Goal: Feedback & Contribution: Submit feedback/report problem

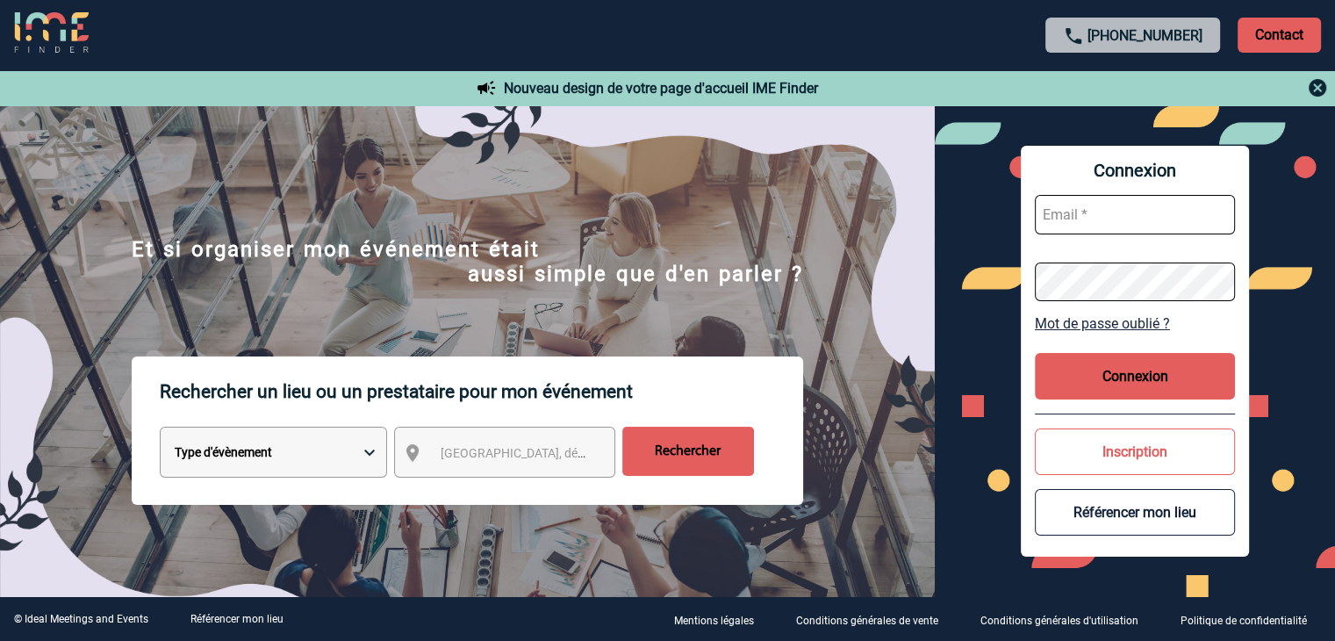
click at [1134, 220] on input "text" at bounding box center [1135, 215] width 200 height 40
click at [1073, 198] on input "text" at bounding box center [1135, 215] width 200 height 40
paste input "i.challamel@paris-society.com"
type input "i.challamel@paris-society.com"
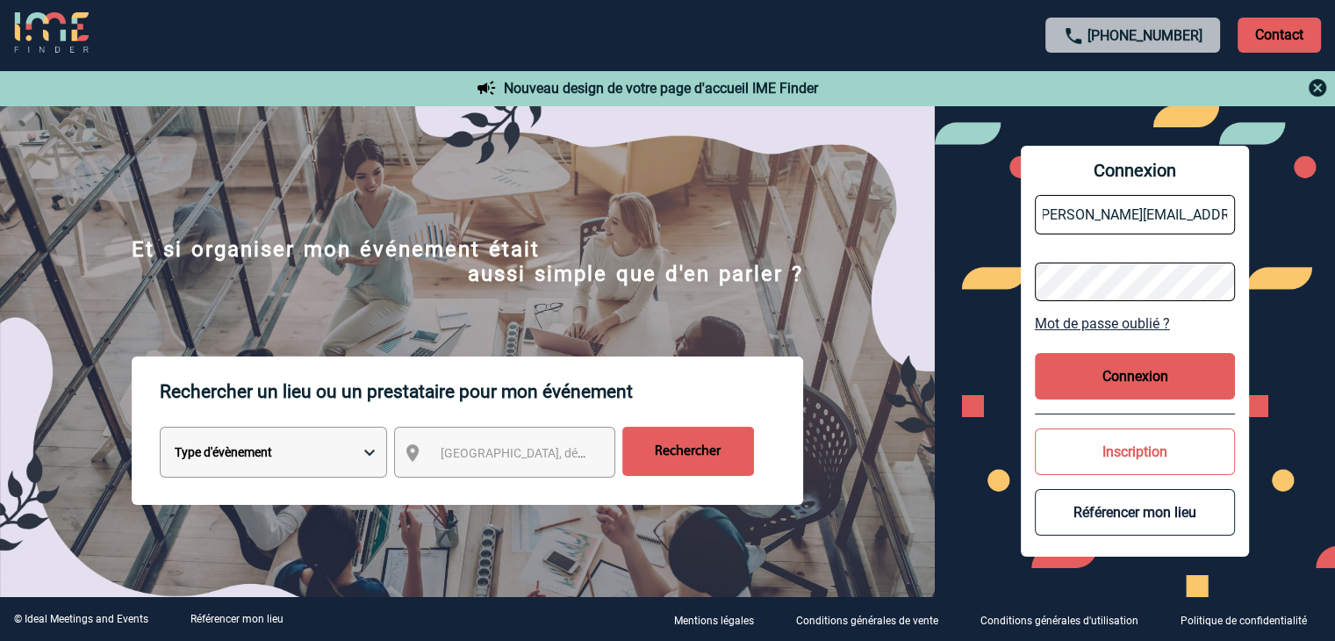
scroll to position [0, 0]
click at [1127, 373] on button "Connexion" at bounding box center [1135, 376] width 200 height 47
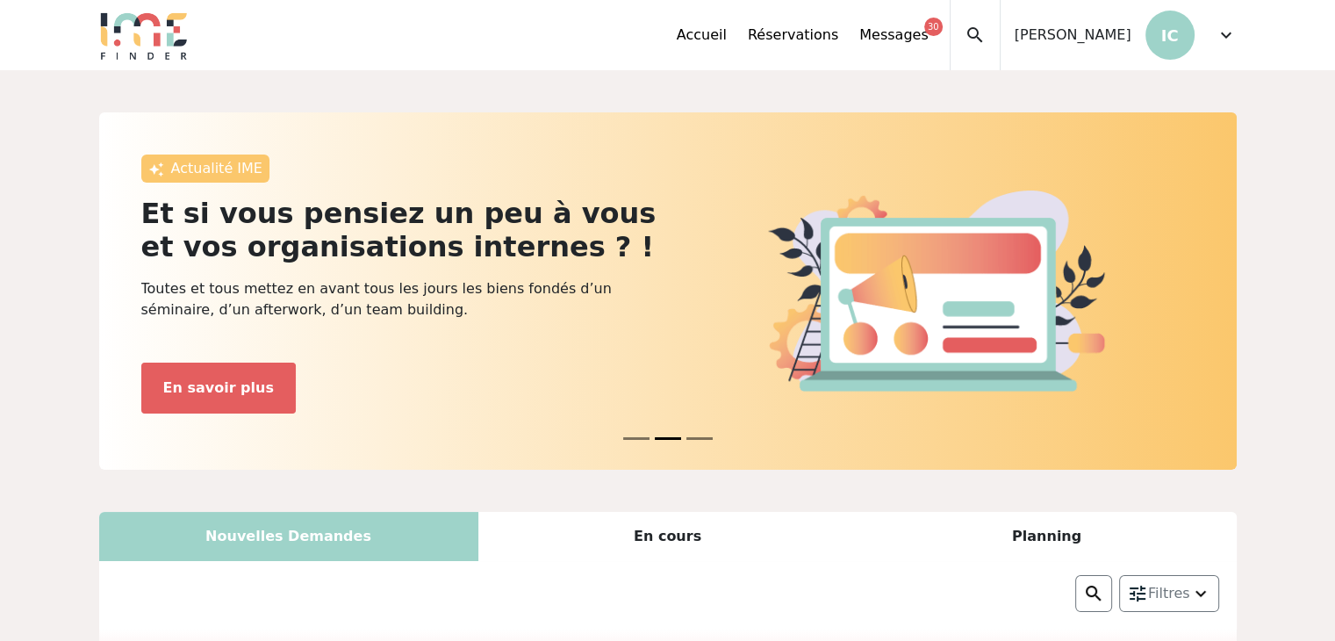
click at [924, 25] on link "Messages 30" at bounding box center [893, 35] width 68 height 21
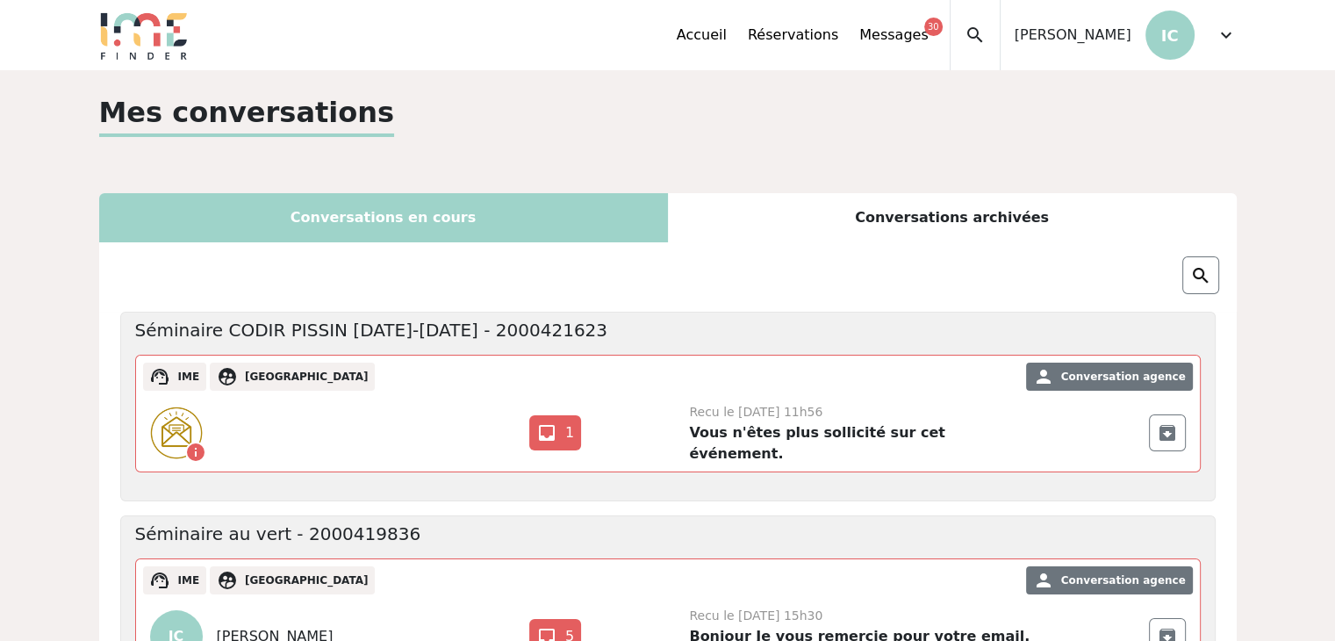
click at [1180, 35] on p "IC" at bounding box center [1170, 35] width 49 height 49
click at [1225, 33] on span "expand_more" at bounding box center [1226, 35] width 21 height 21
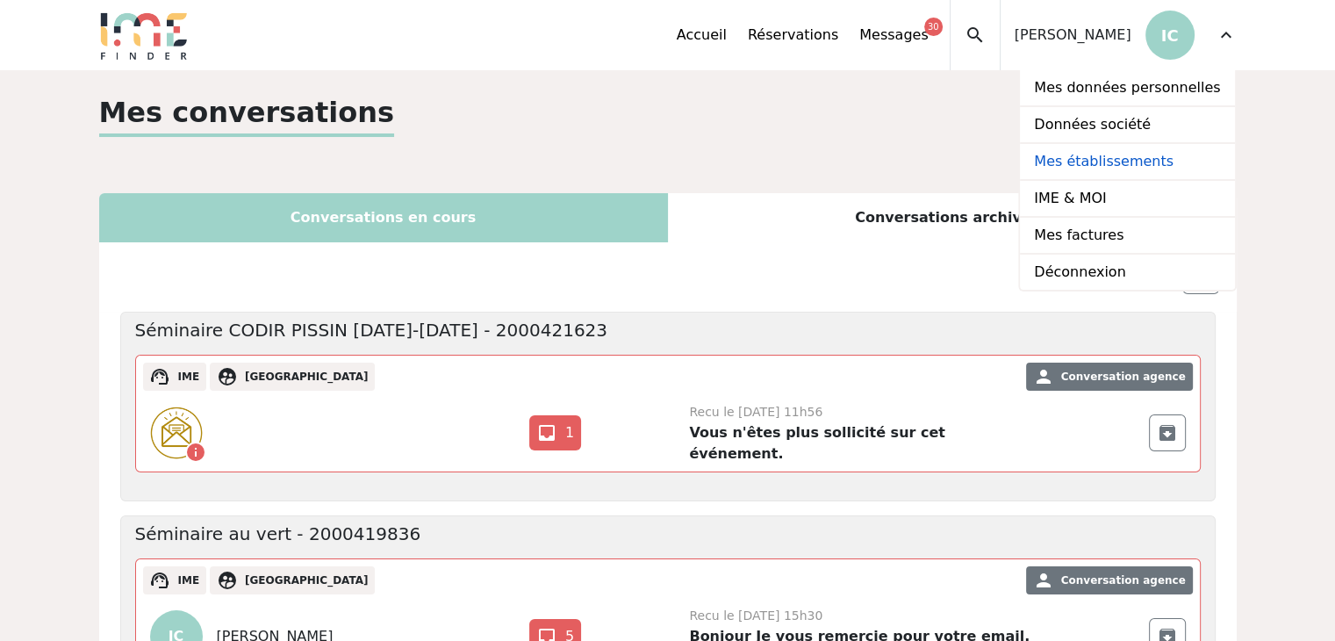
click at [1152, 162] on link "Mes établissements" at bounding box center [1127, 162] width 214 height 37
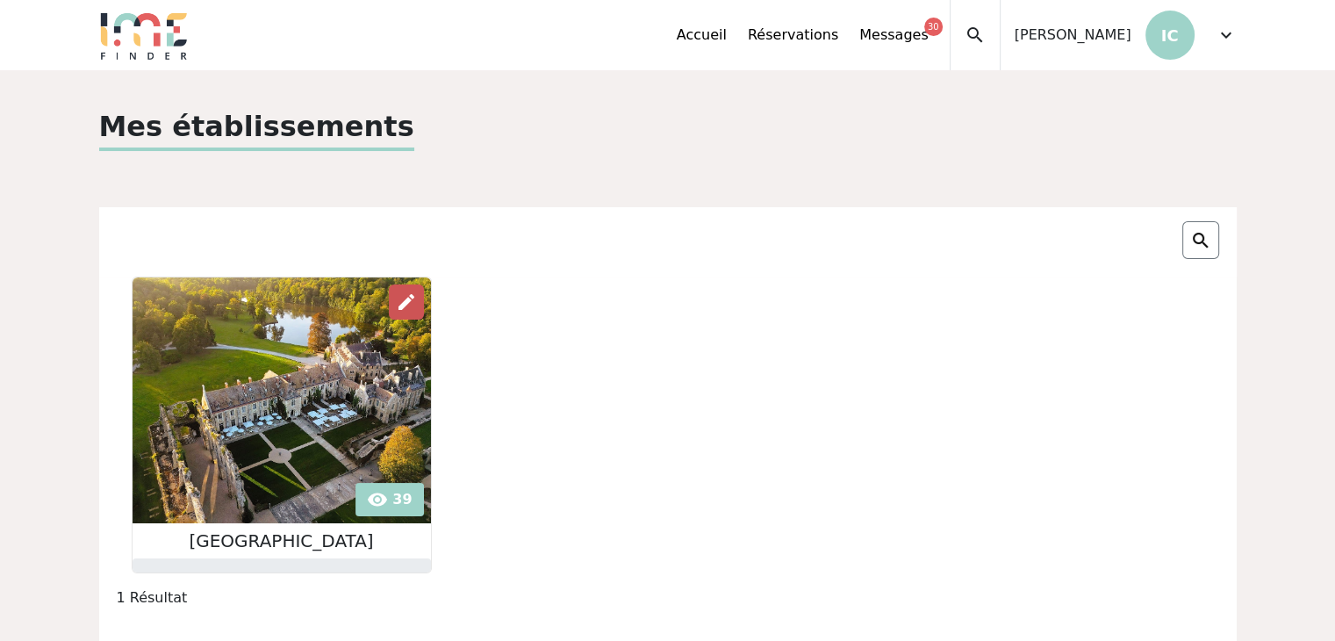
click at [414, 291] on div "edit" at bounding box center [406, 301] width 35 height 35
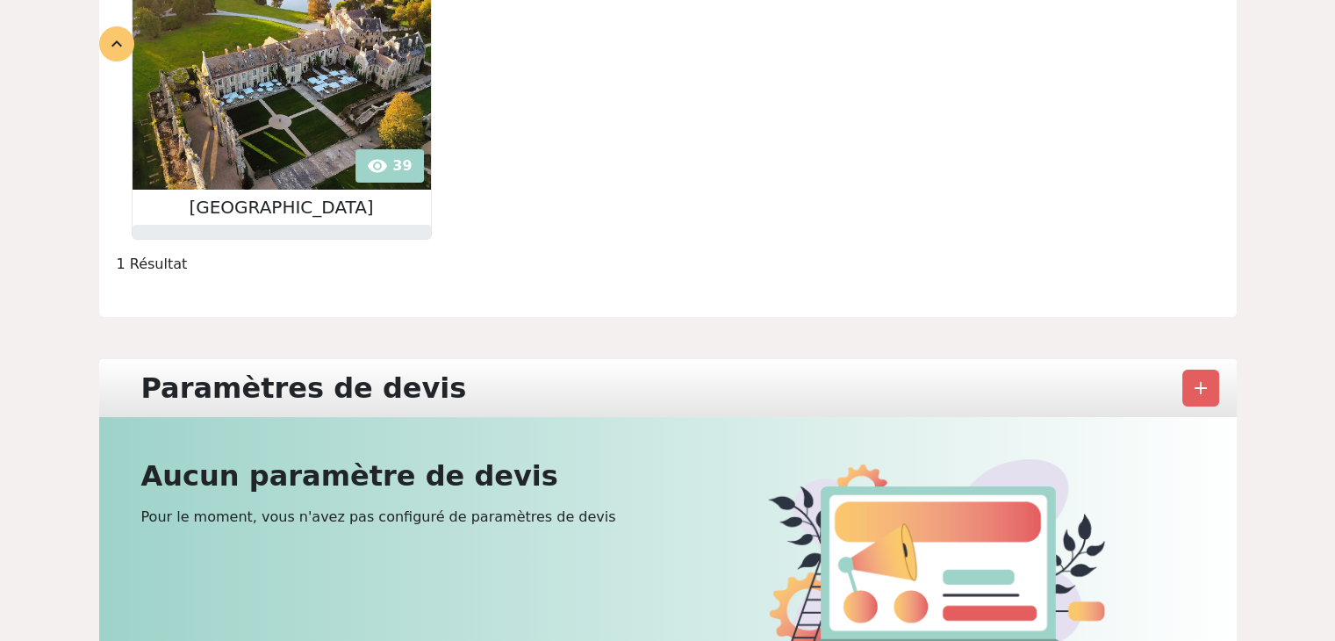
scroll to position [351, 0]
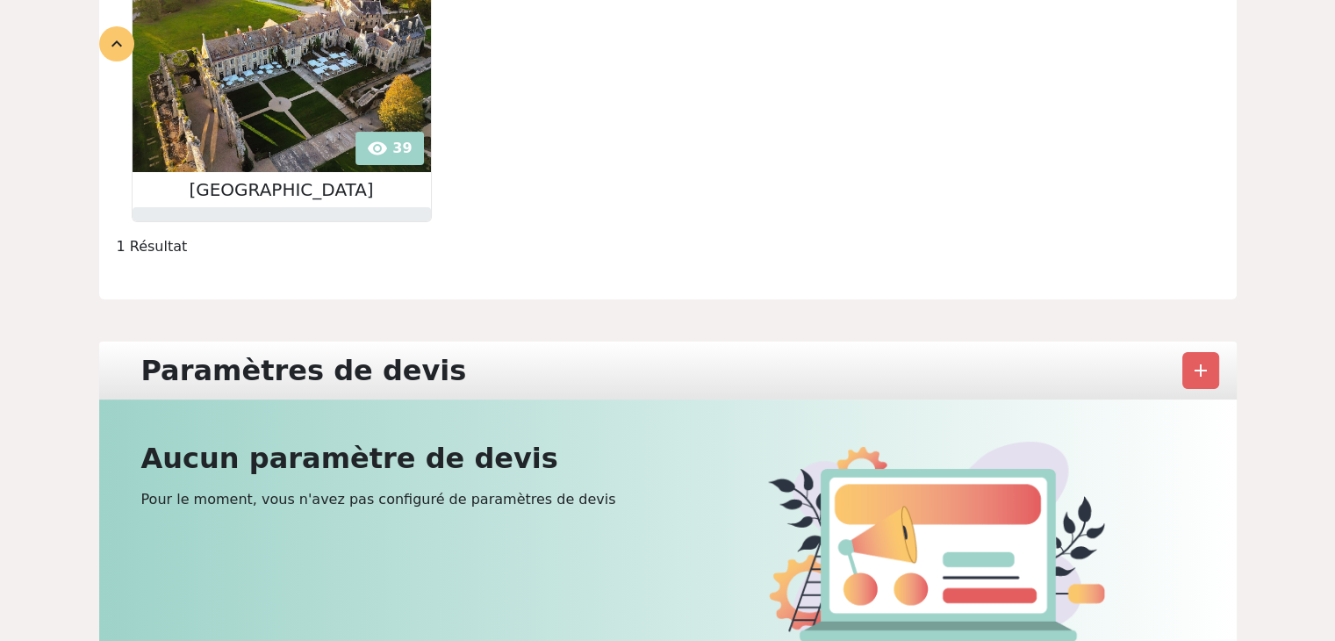
click at [404, 143] on img at bounding box center [282, 49] width 298 height 246
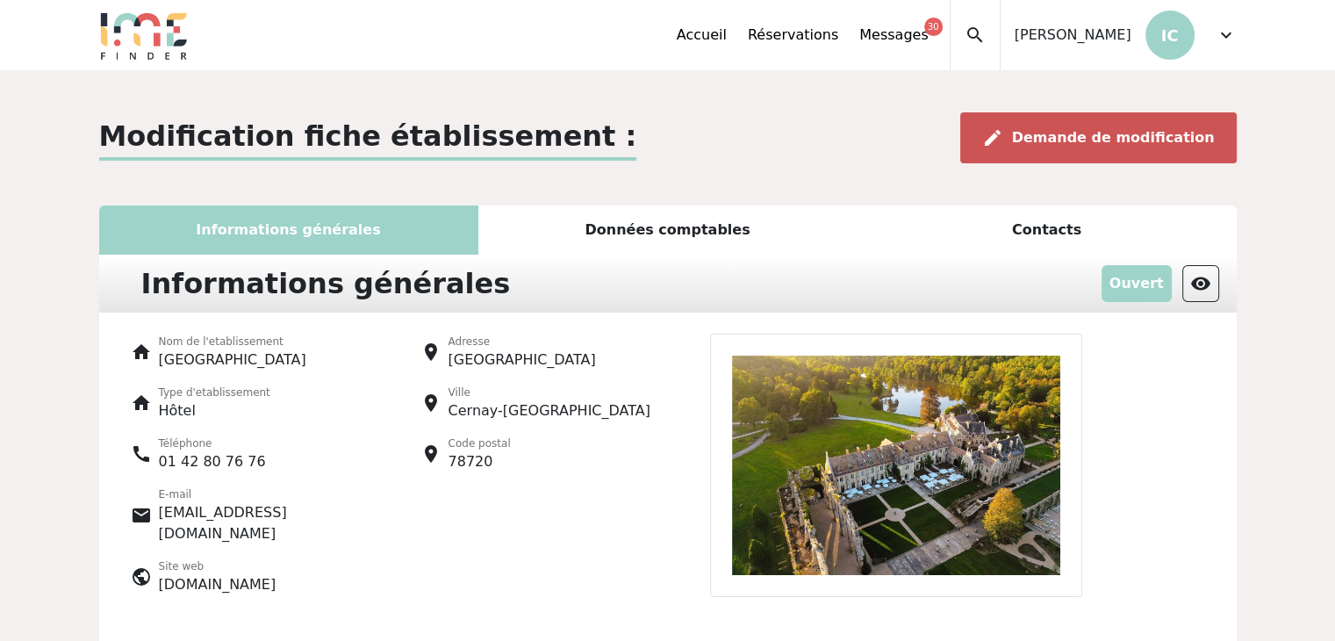
click at [1099, 133] on span "Demande de modification" at bounding box center [1113, 137] width 203 height 17
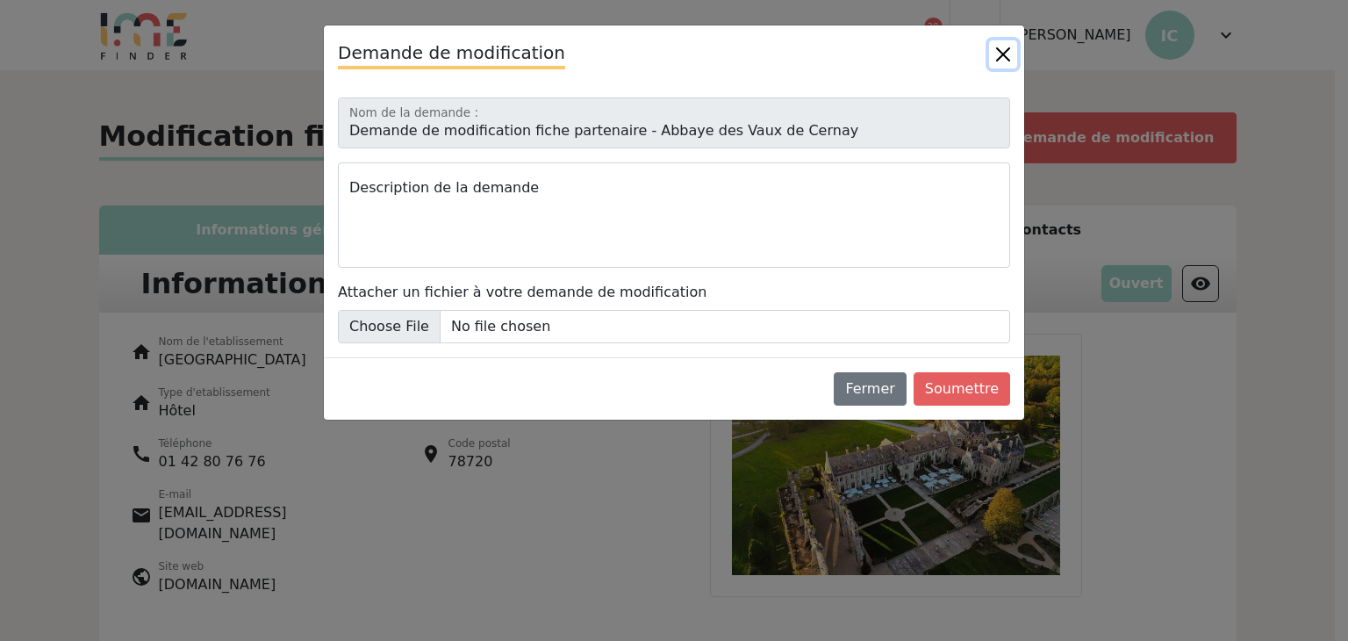
click at [1002, 49] on button "Close" at bounding box center [1003, 54] width 28 height 28
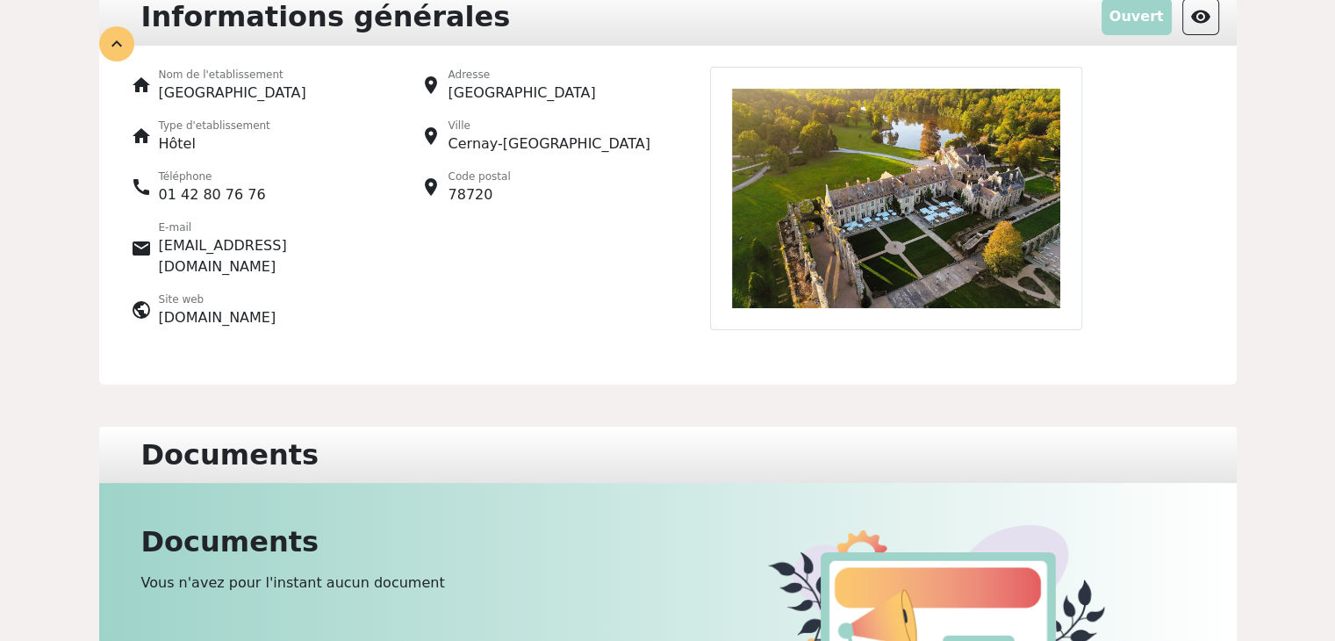
scroll to position [176, 0]
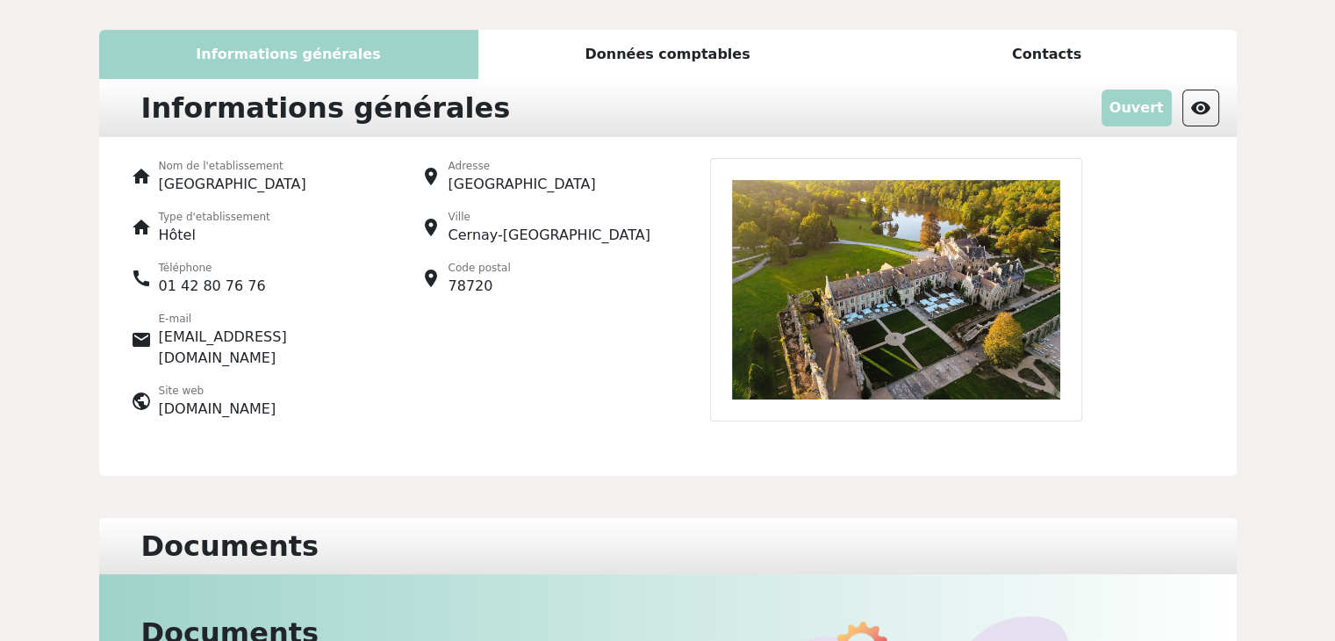
drag, startPoint x: 332, startPoint y: 386, endPoint x: 167, endPoint y: 386, distance: 165.0
click at [155, 394] on div "public Site web www.abbayedecernay.com" at bounding box center [249, 401] width 237 height 37
copy p "www.abbayedecernay.com"
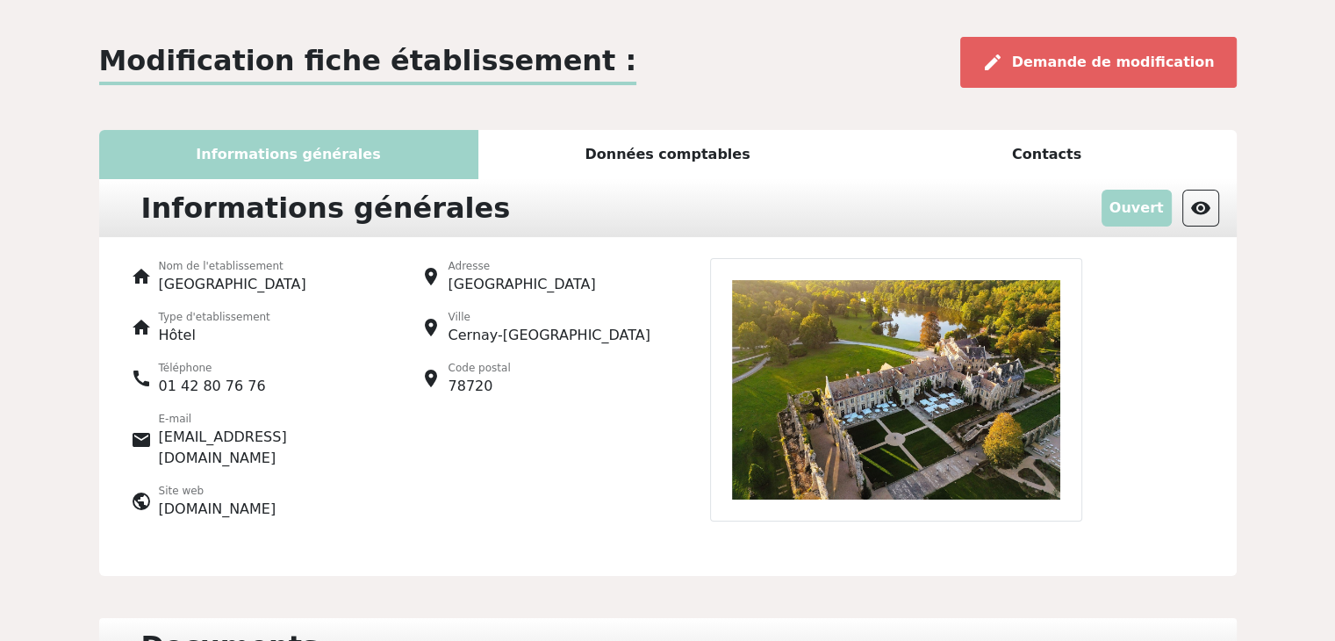
scroll to position [0, 0]
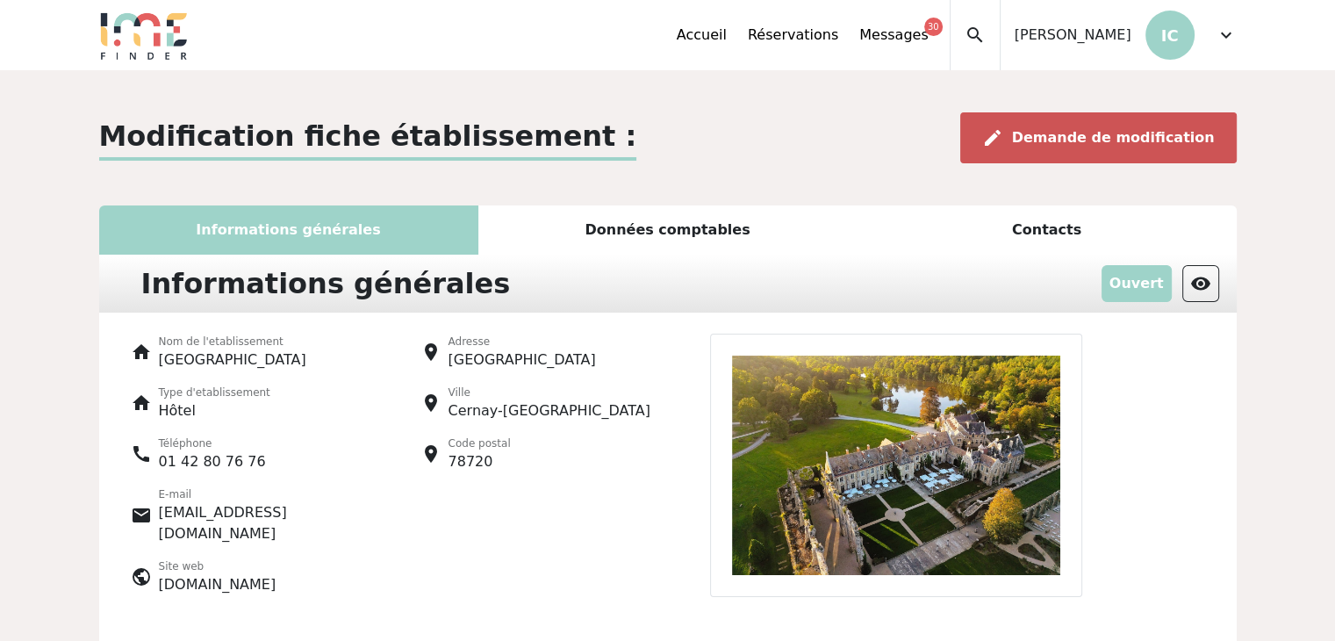
click at [1103, 138] on span "Demande de modification" at bounding box center [1113, 137] width 203 height 17
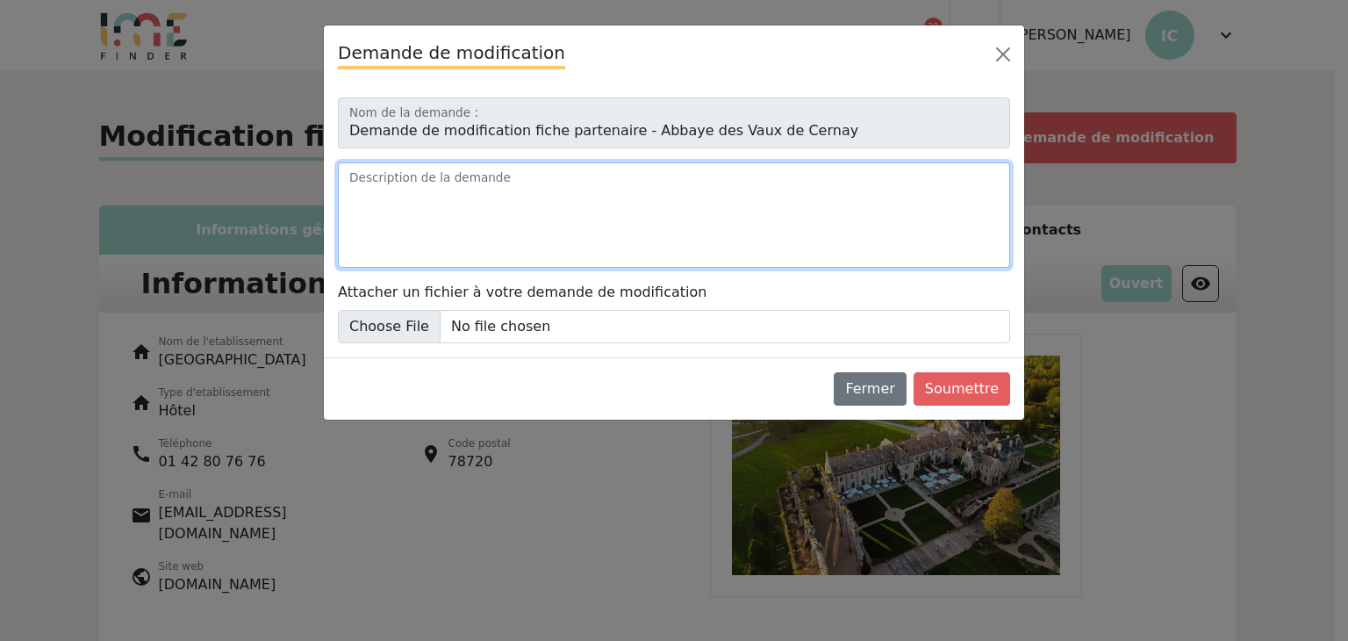
click at [555, 192] on textarea "Description de la demande" at bounding box center [674, 214] width 672 height 105
paste textarea "https://www.abbayedesvauxdecernay.com/"
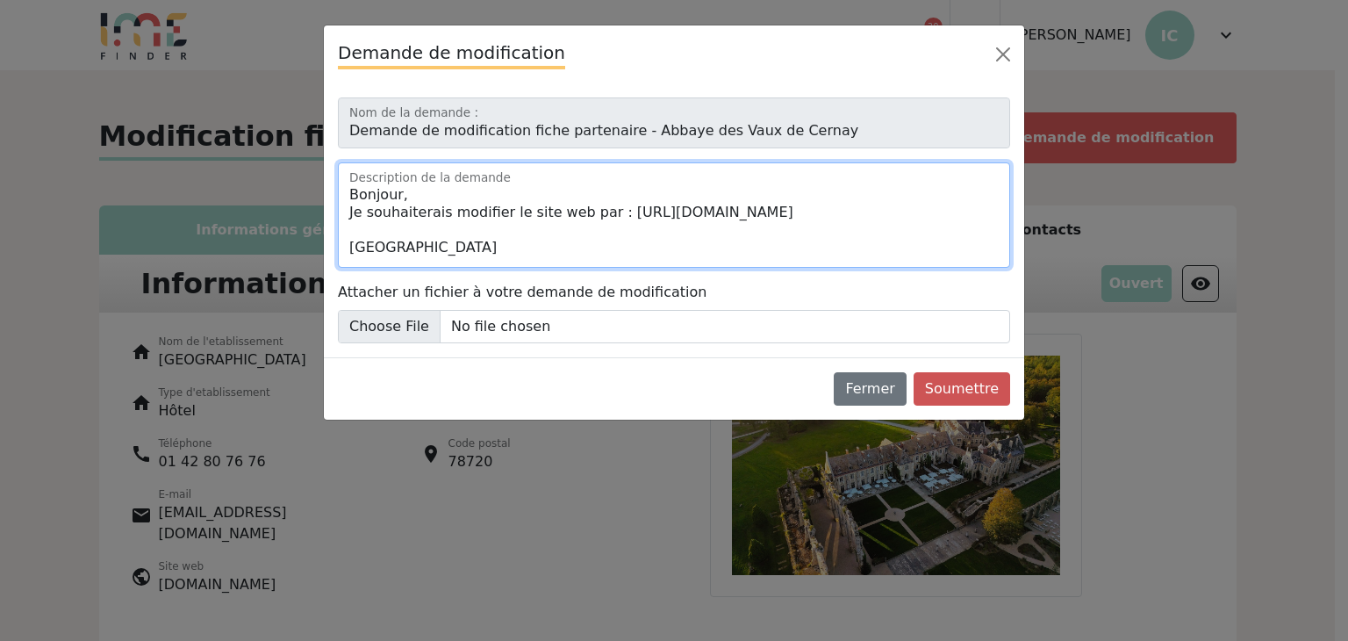
type textarea "Bonjour, Je souhaiterais modifier le site web par : https://www.abbayedesvauxde…"
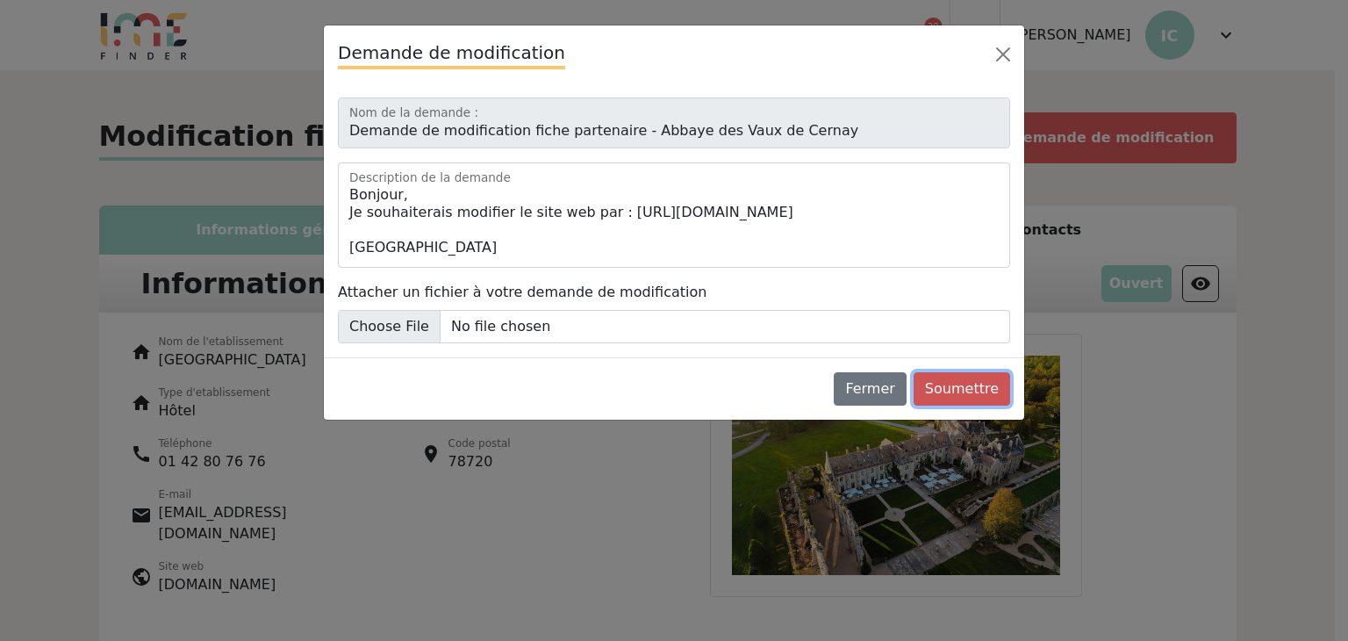
click at [970, 376] on button "Soumettre" at bounding box center [962, 388] width 97 height 33
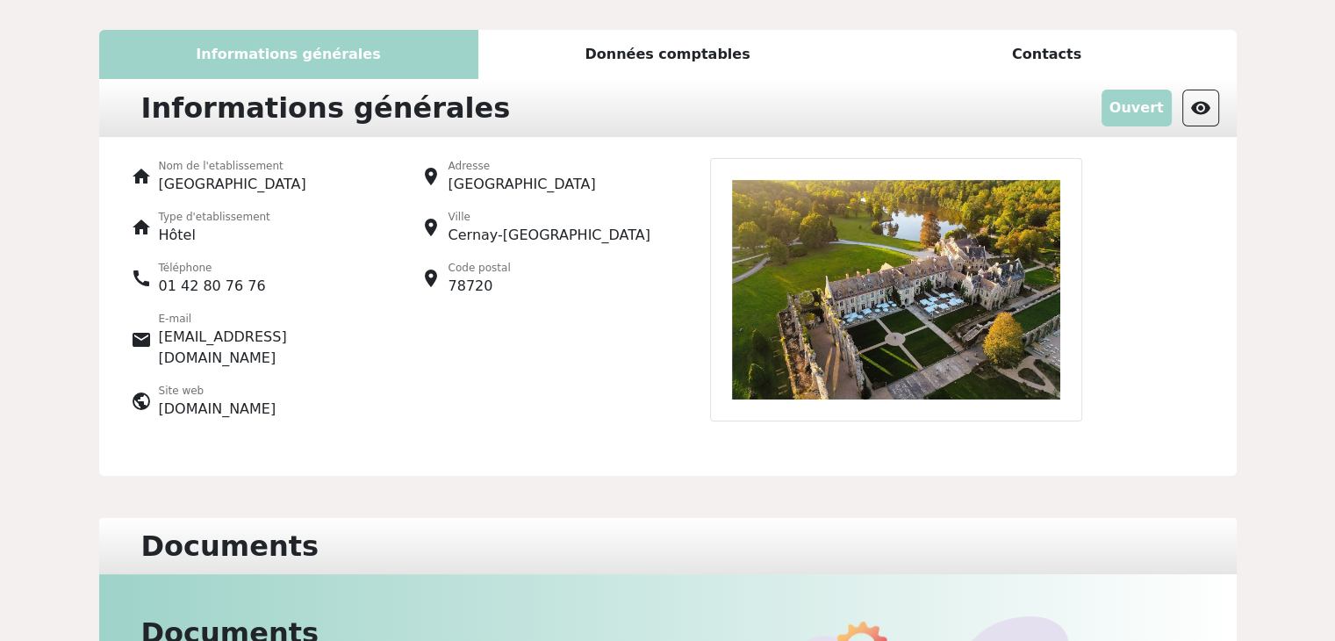
click at [894, 385] on img at bounding box center [896, 289] width 373 height 263
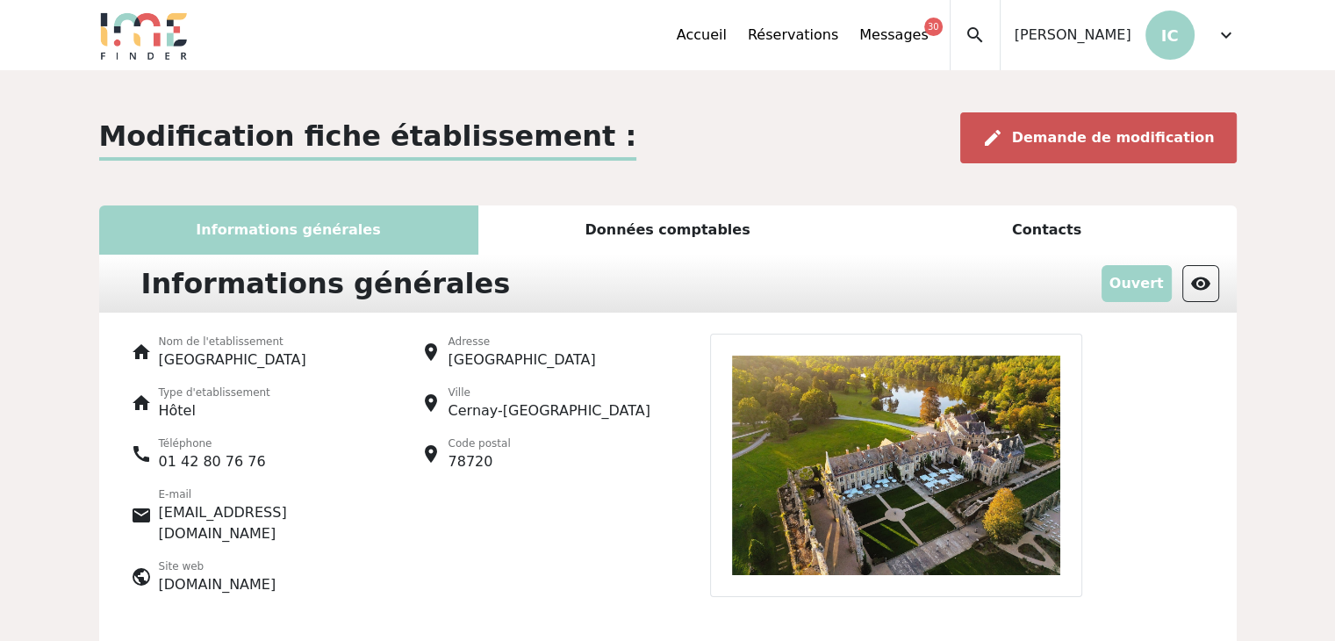
click at [1144, 149] on div "edit Demande de modification" at bounding box center [1098, 137] width 277 height 51
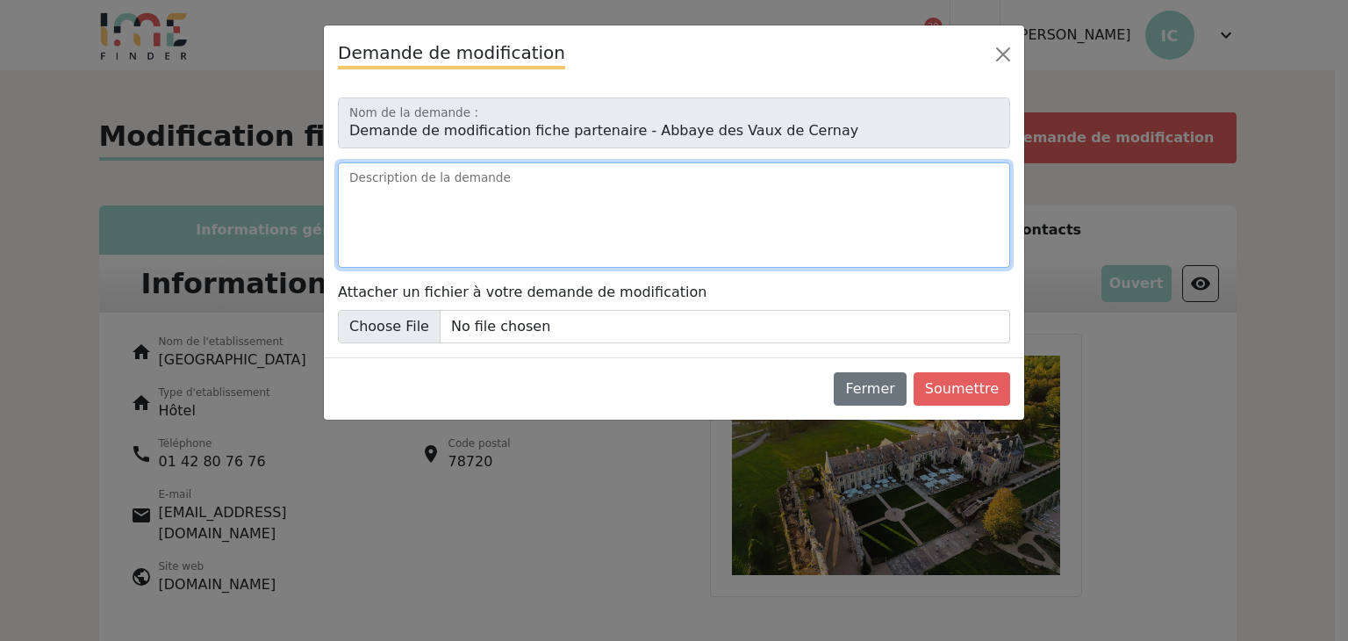
click at [555, 205] on textarea "Description de la demande" at bounding box center [674, 214] width 672 height 105
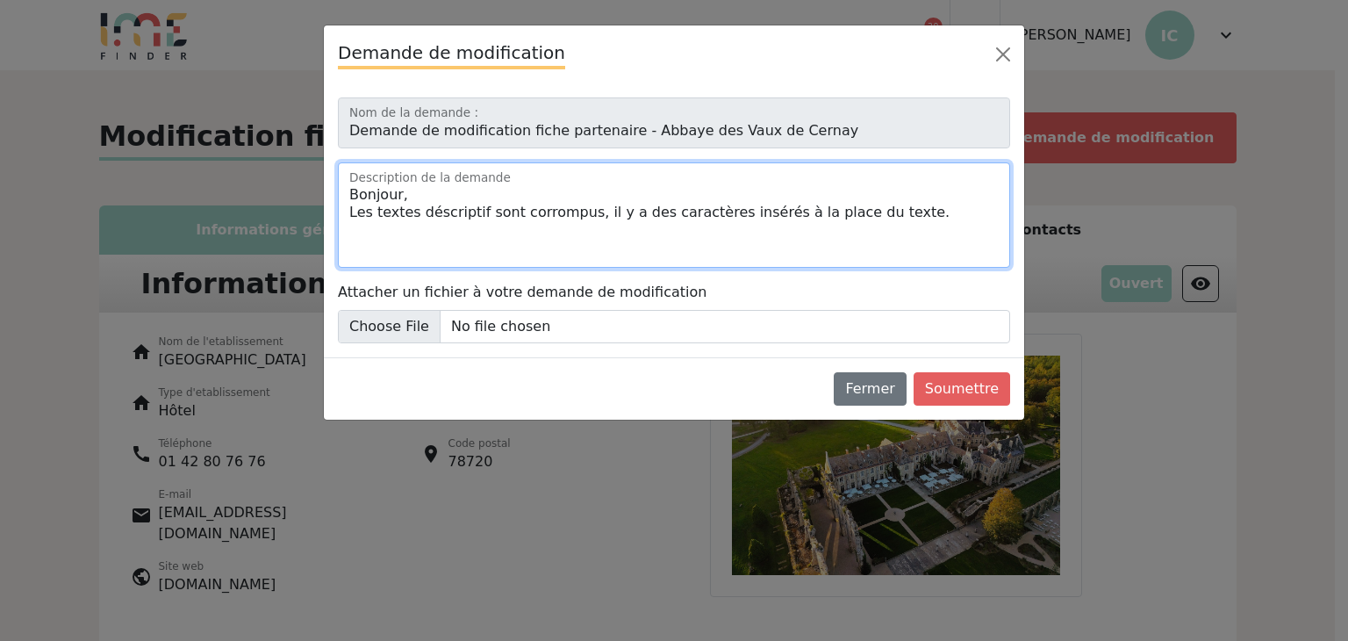
drag, startPoint x: 432, startPoint y: 215, endPoint x: 442, endPoint y: 210, distance: 11.8
click at [456, 212] on textarea "Bonjour, Les textes déscriptif sont corrompus, il y a des caractères insérés à …" at bounding box center [674, 214] width 672 height 105
click at [433, 209] on textarea "Bonjour, Les textes déscriptif sont corrompus, il y a des caractères insérés à …" at bounding box center [674, 214] width 672 height 105
click at [435, 219] on textarea "Bonjour, Les textes déscriptif sont corrompus, il y a des caractères insérés à …" at bounding box center [674, 214] width 672 height 105
click at [428, 216] on textarea "Bonjour, Les textes déscriptif sont corrompus, il y a des caractères insérés à …" at bounding box center [674, 214] width 672 height 105
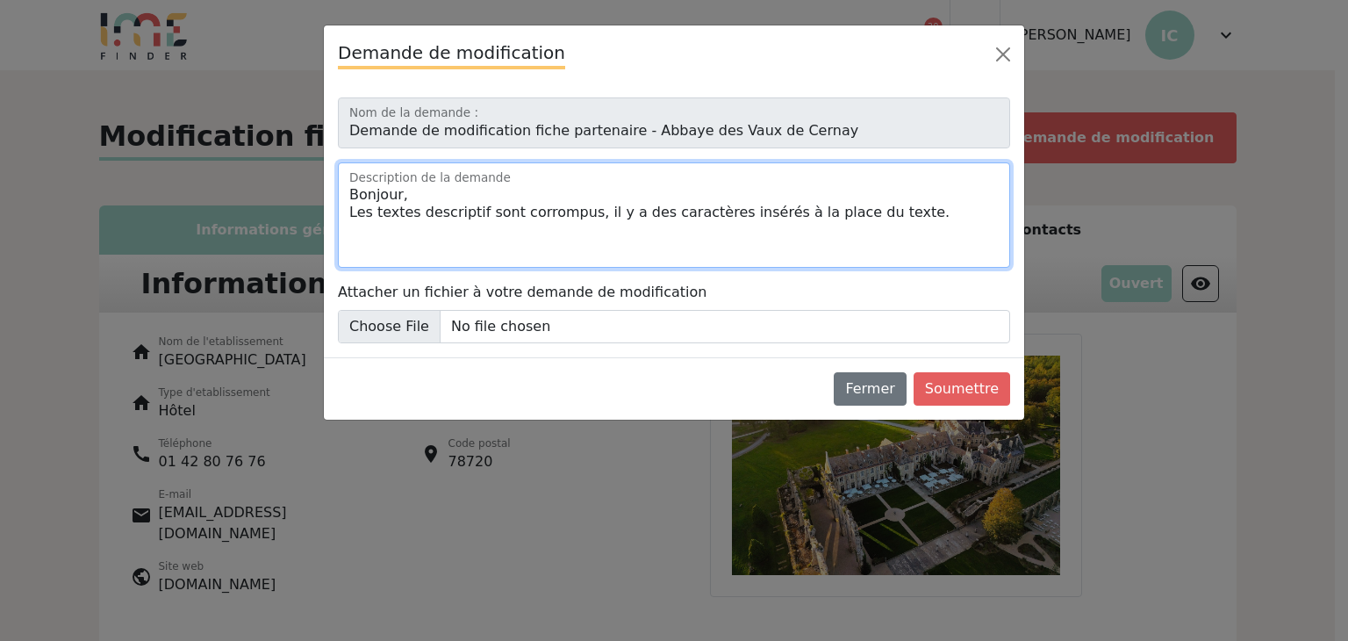
type textarea "Bonjour, Les textes descriptif sont corrompus, il y a des caractères insérés à …"
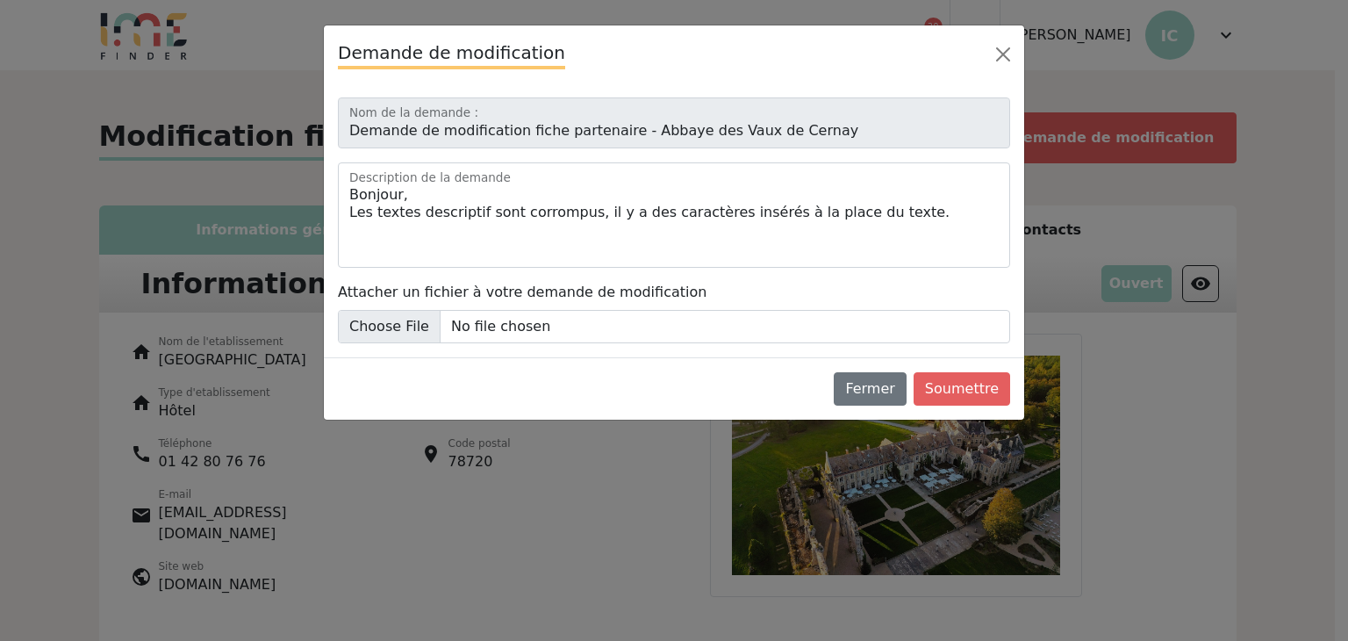
drag, startPoint x: 592, startPoint y: 282, endPoint x: 582, endPoint y: 250, distance: 33.0
click at [589, 277] on div "Demande de modification fiche partenaire - Abbaye des Vaux de Cernay Nom de la …" at bounding box center [674, 220] width 701 height 274
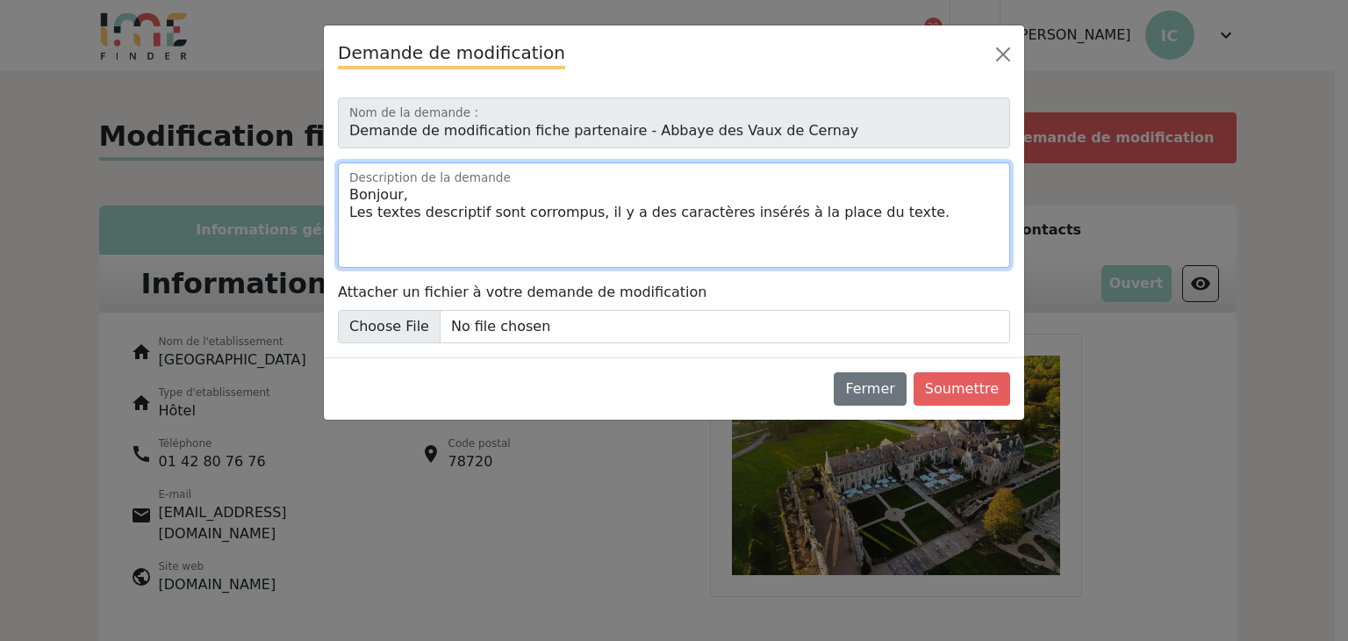
click at [465, 234] on textarea "Bonjour, Les textes descriptif sont corrompus, il y a des caractères insérés à …" at bounding box center [674, 214] width 672 height 105
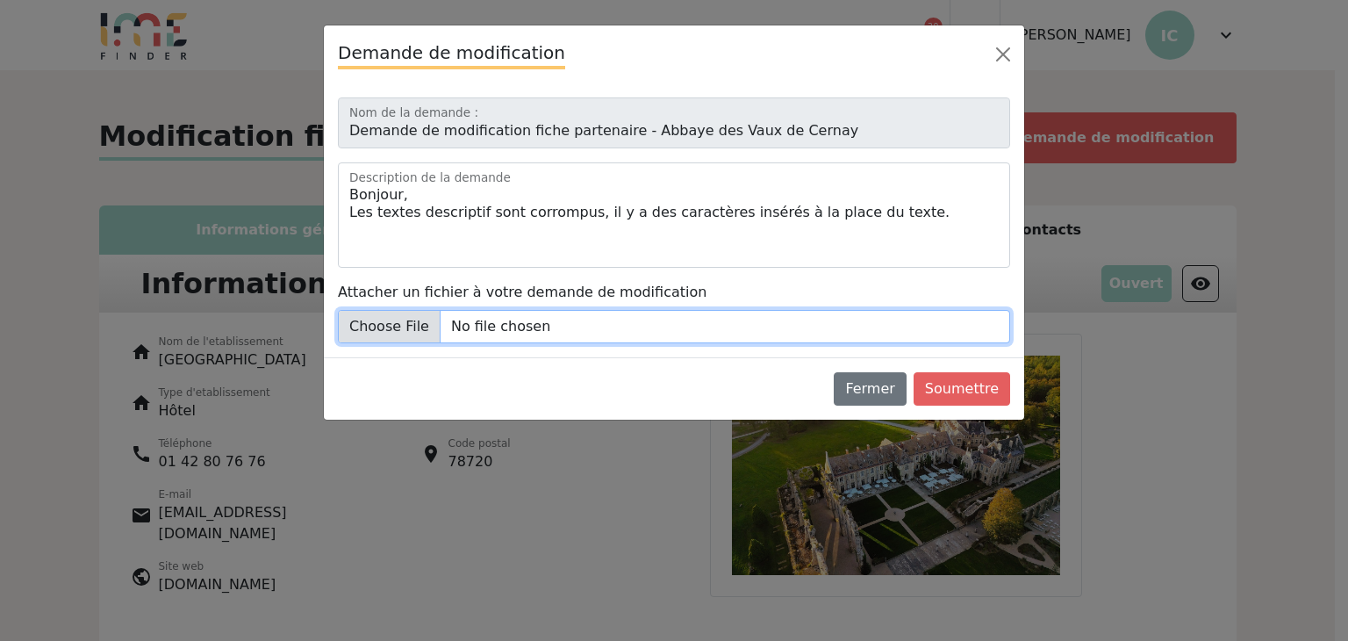
click at [418, 321] on input "Attacher un fichier à votre demande de modification" at bounding box center [674, 326] width 672 height 33
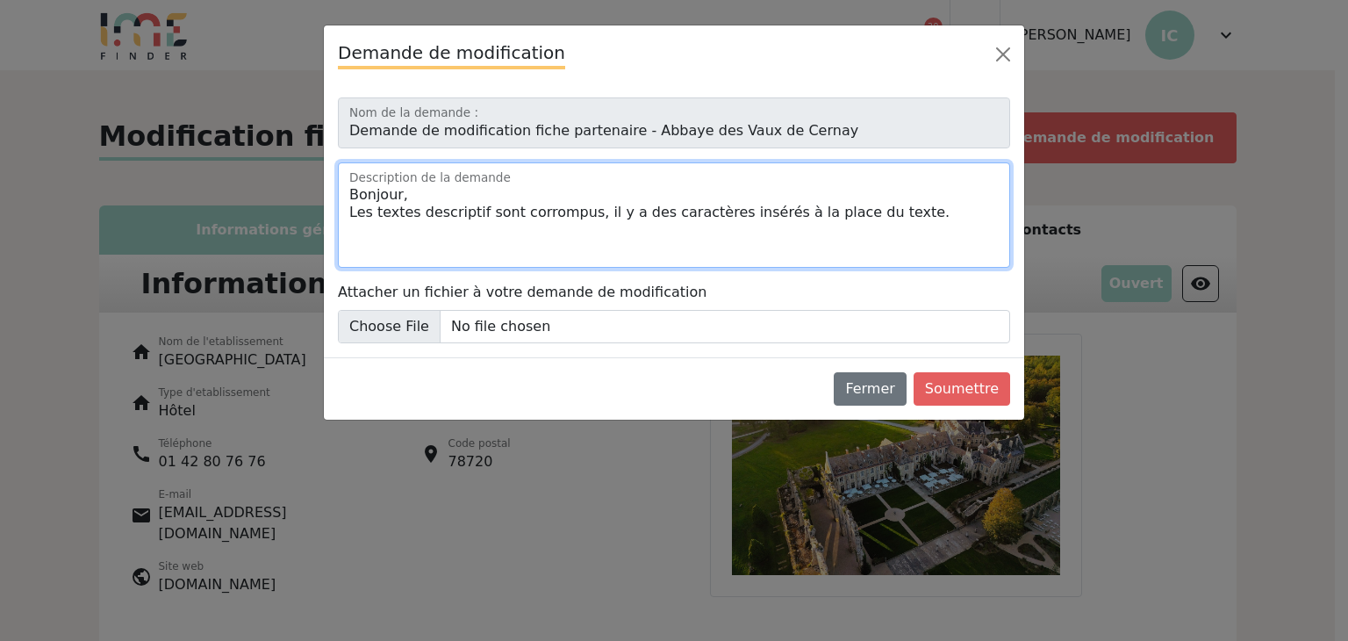
click at [444, 219] on textarea "Bonjour, Les textes descriptif sont corrompus, il y a des caractères insérés à …" at bounding box center [674, 214] width 672 height 105
click at [439, 240] on textarea "Bonjour, Les textes descriptif sont corrompus, il y a des caractères insérés à …" at bounding box center [674, 214] width 672 height 105
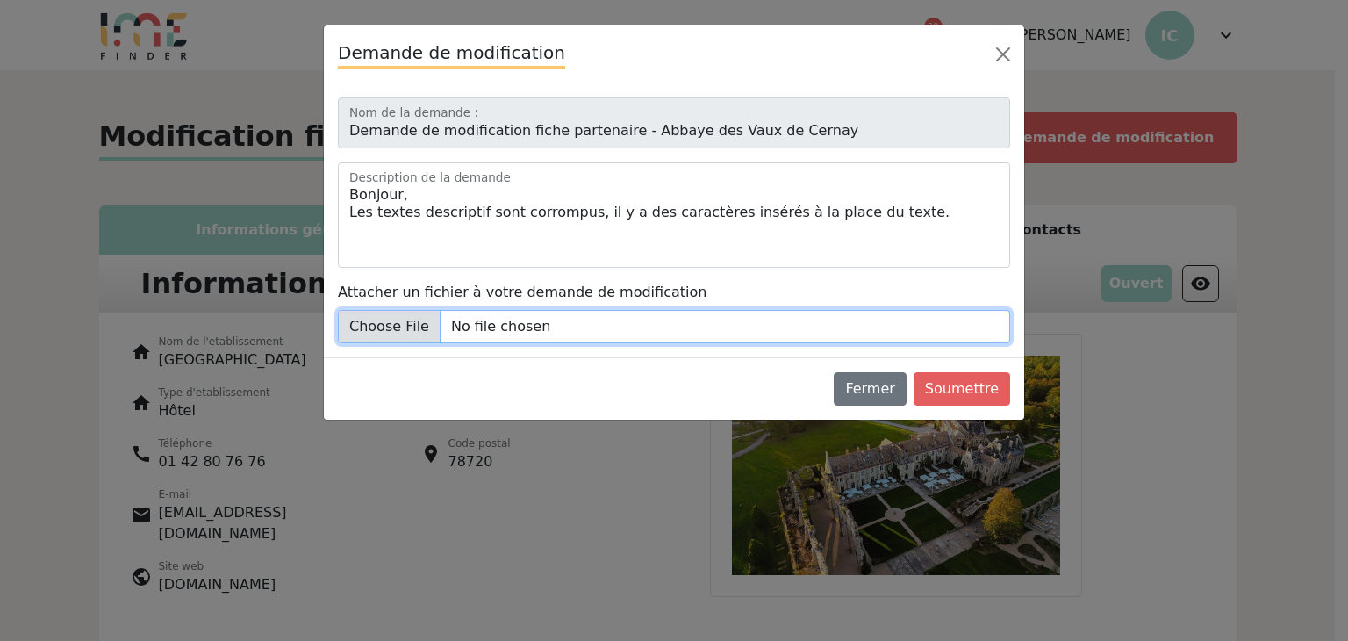
click at [414, 327] on input "Attacher un fichier à votre demande de modification" at bounding box center [674, 326] width 672 height 33
type input "C:\fakepath\Capture d'écran 2025-09-16 163529.png"
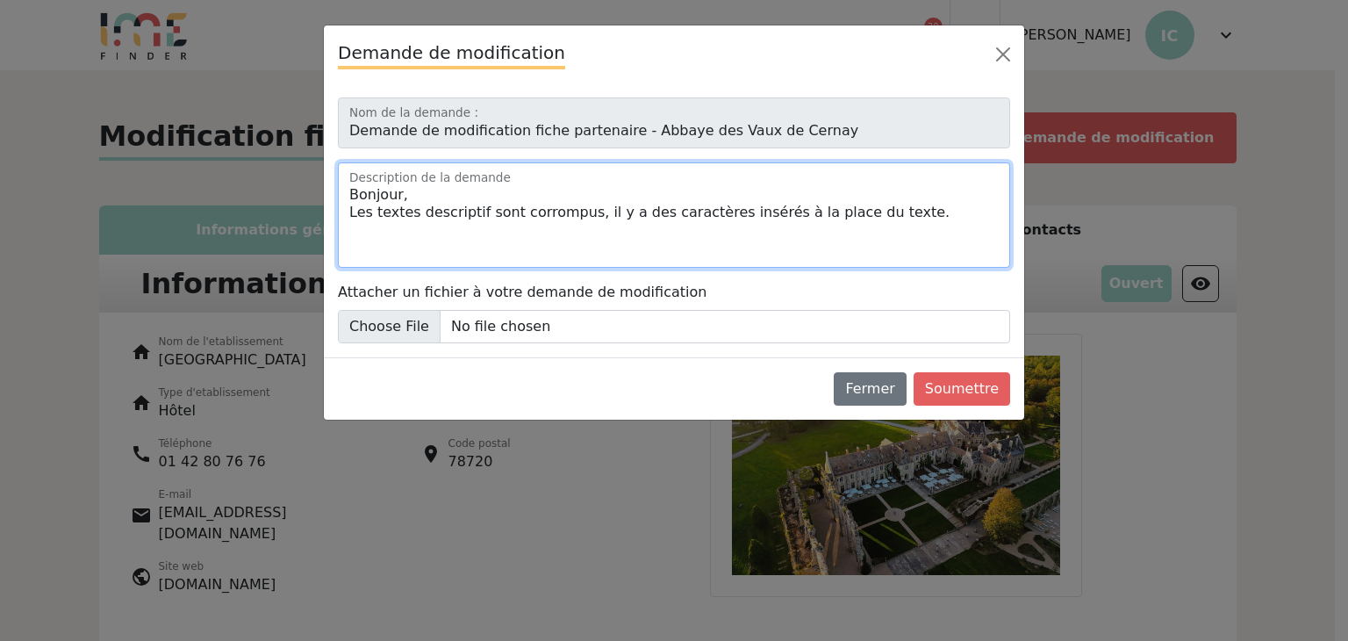
click at [465, 235] on textarea "Bonjour, Les textes descriptif sont corrompus, il y a des caractères insérés à …" at bounding box center [674, 214] width 672 height 105
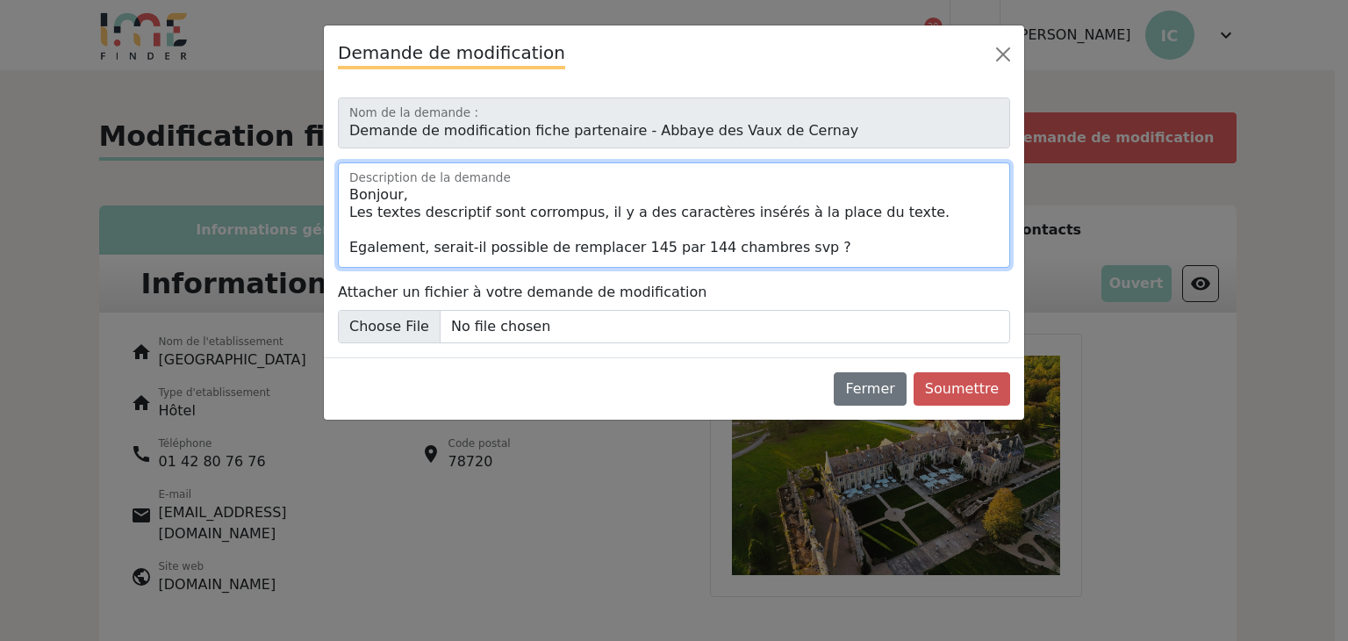
type textarea "Bonjour, Les textes descriptif sont corrompus, il y a des caractères insérés à …"
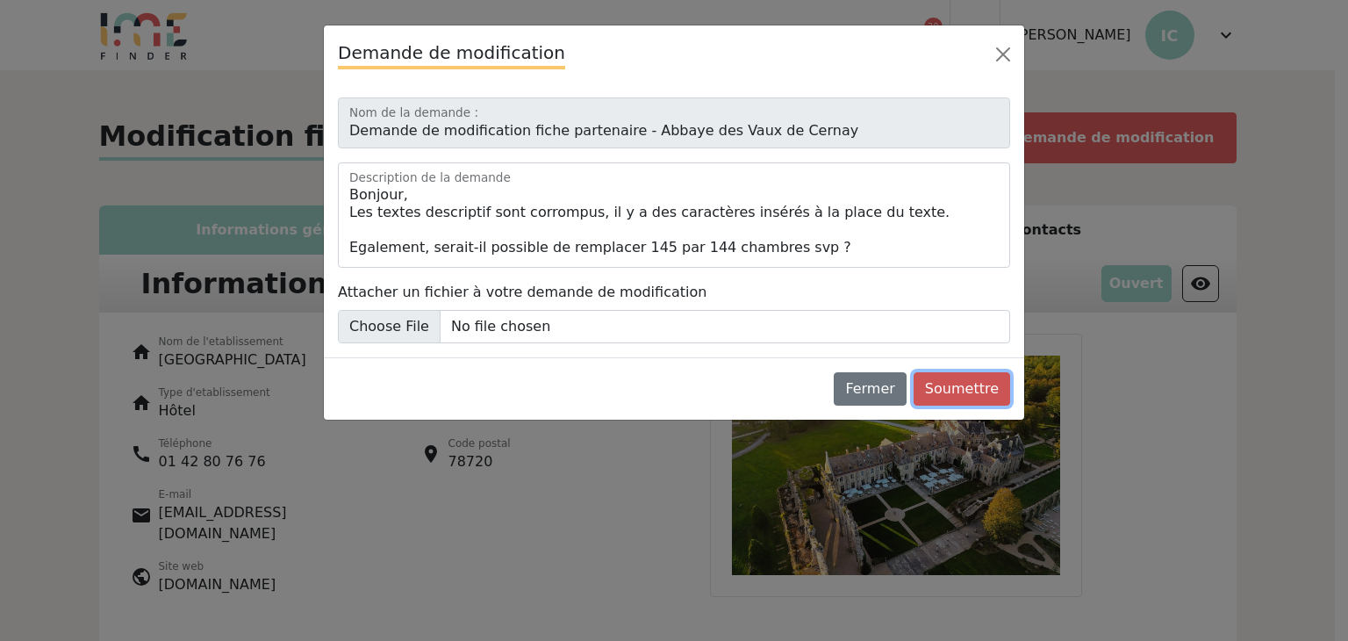
click at [967, 390] on button "Soumettre" at bounding box center [962, 388] width 97 height 33
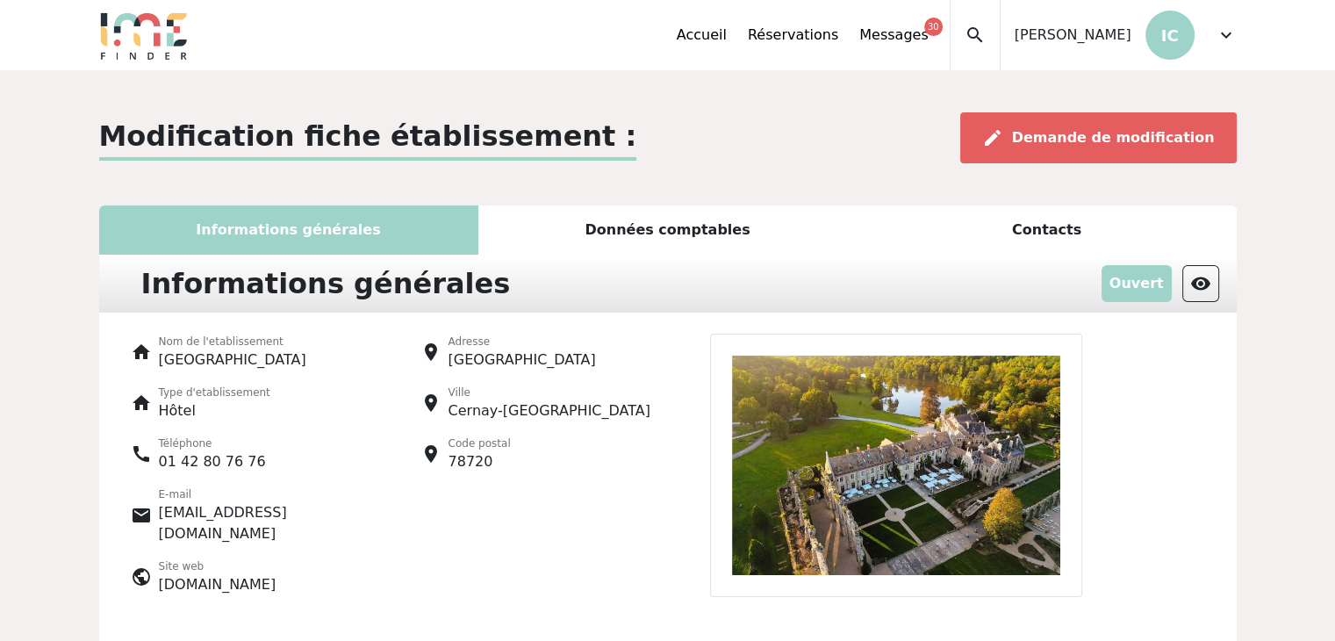
click at [1035, 234] on div "Contacts" at bounding box center [1047, 229] width 379 height 49
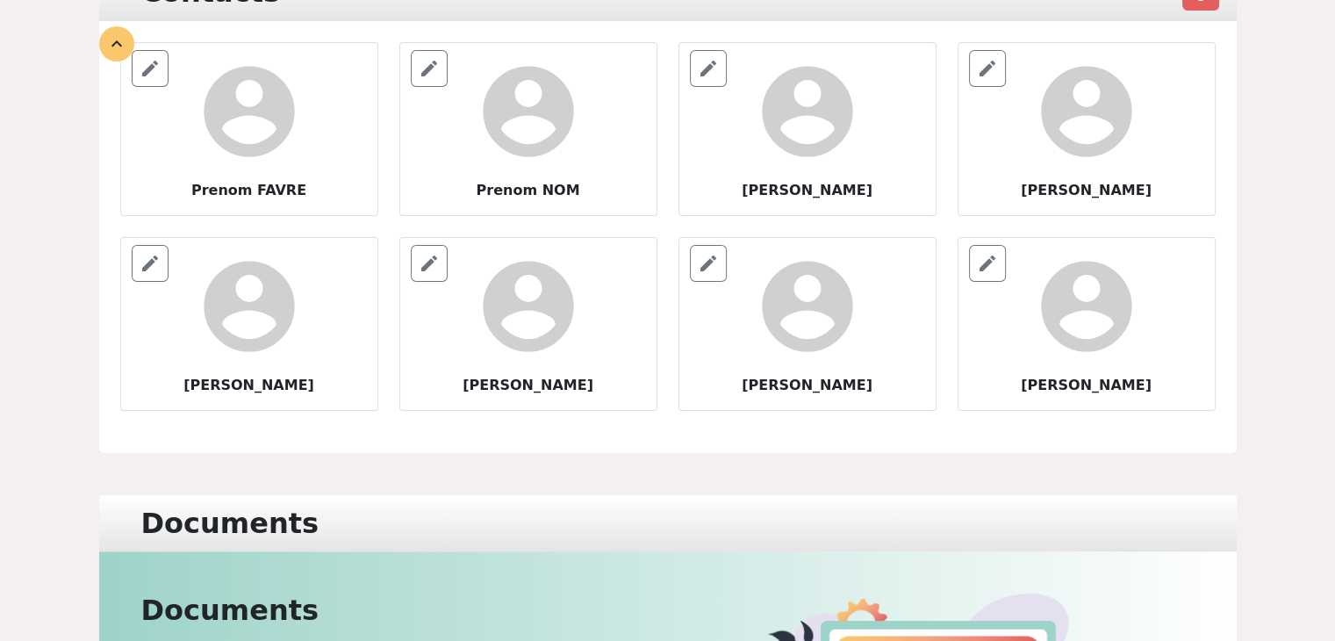
scroll to position [176, 0]
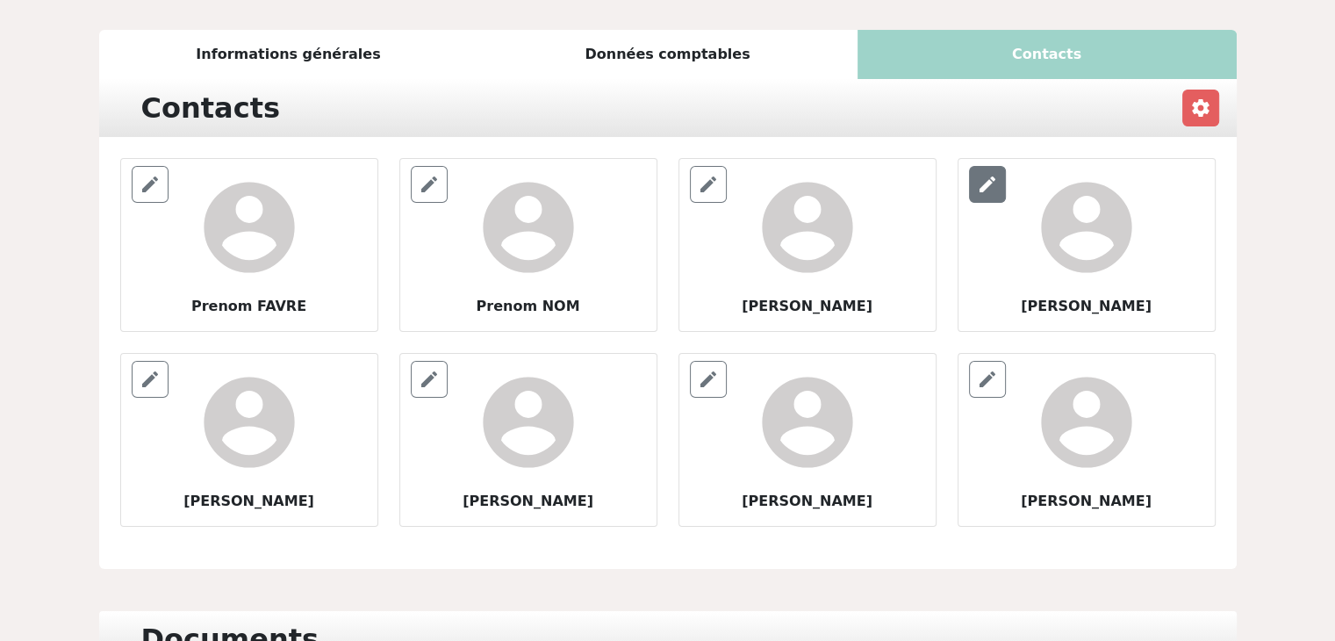
click at [984, 177] on span "edit" at bounding box center [987, 184] width 21 height 21
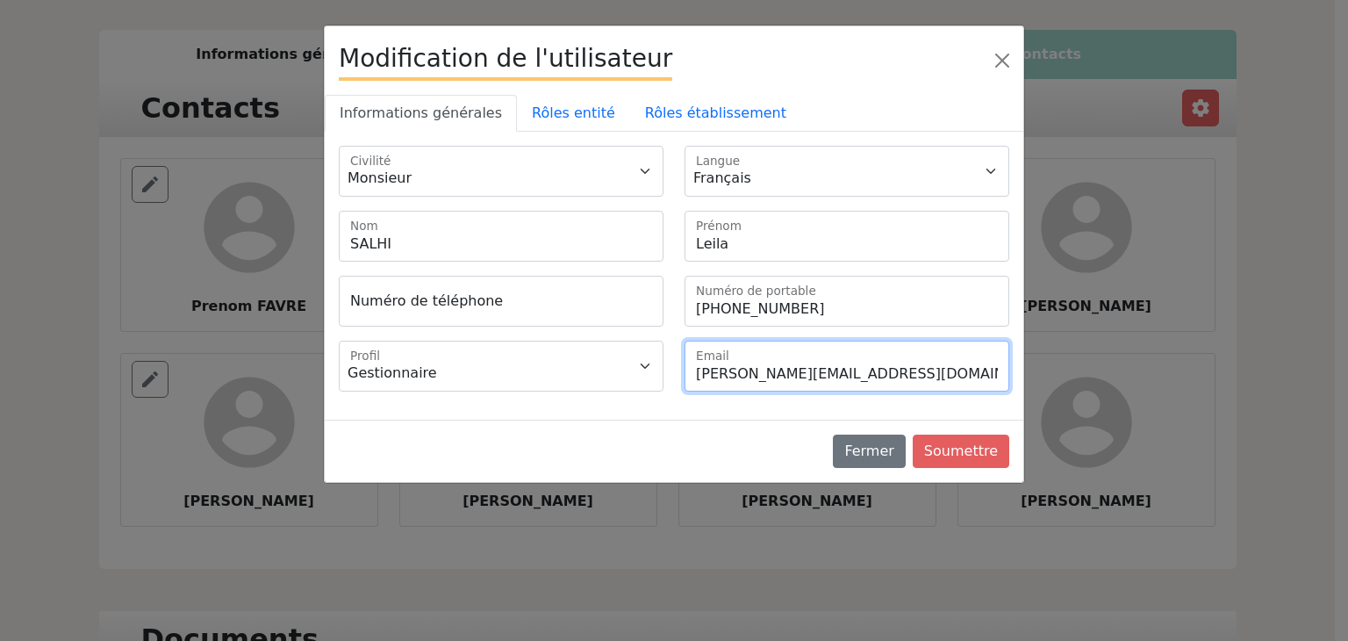
drag, startPoint x: 927, startPoint y: 367, endPoint x: 616, endPoint y: 342, distance: 311.7
click at [616, 342] on div "Administrateur Gestionnaire Profil l.salhi@paris-society.com Email" at bounding box center [674, 373] width 692 height 65
drag, startPoint x: 533, startPoint y: 120, endPoint x: 659, endPoint y: 87, distance: 130.7
click at [535, 120] on link "Rôles entité" at bounding box center [573, 113] width 113 height 37
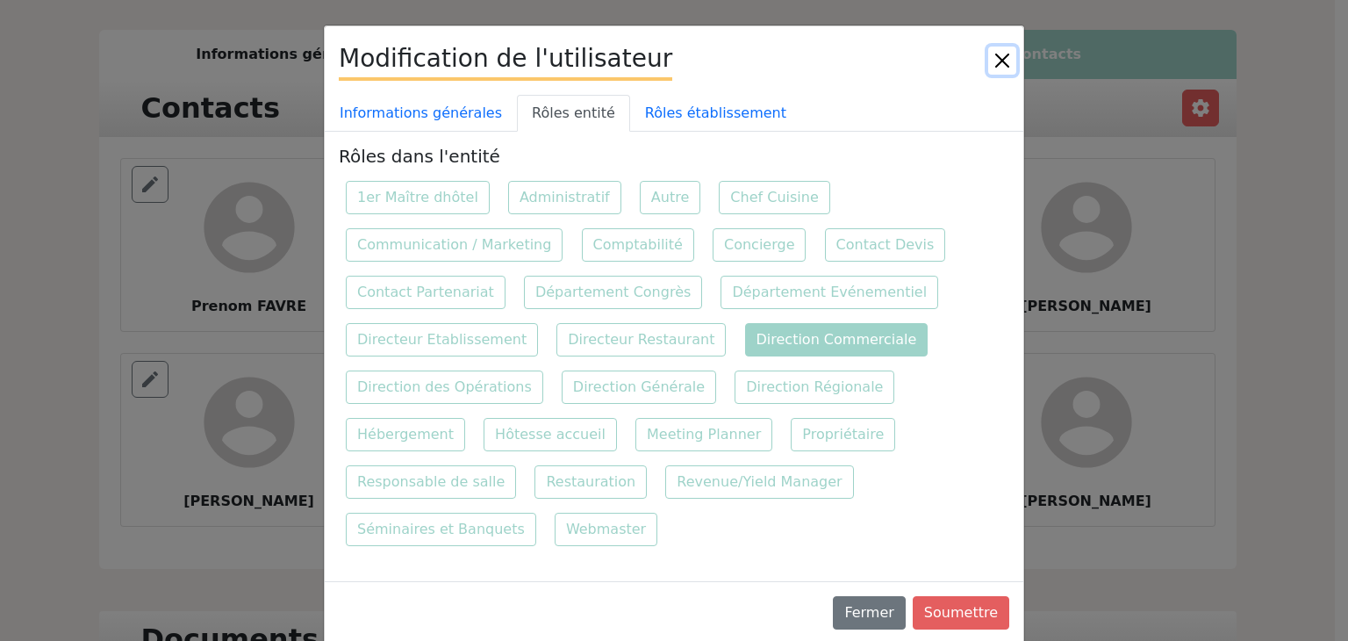
click at [1004, 60] on button "Close" at bounding box center [1002, 61] width 28 height 28
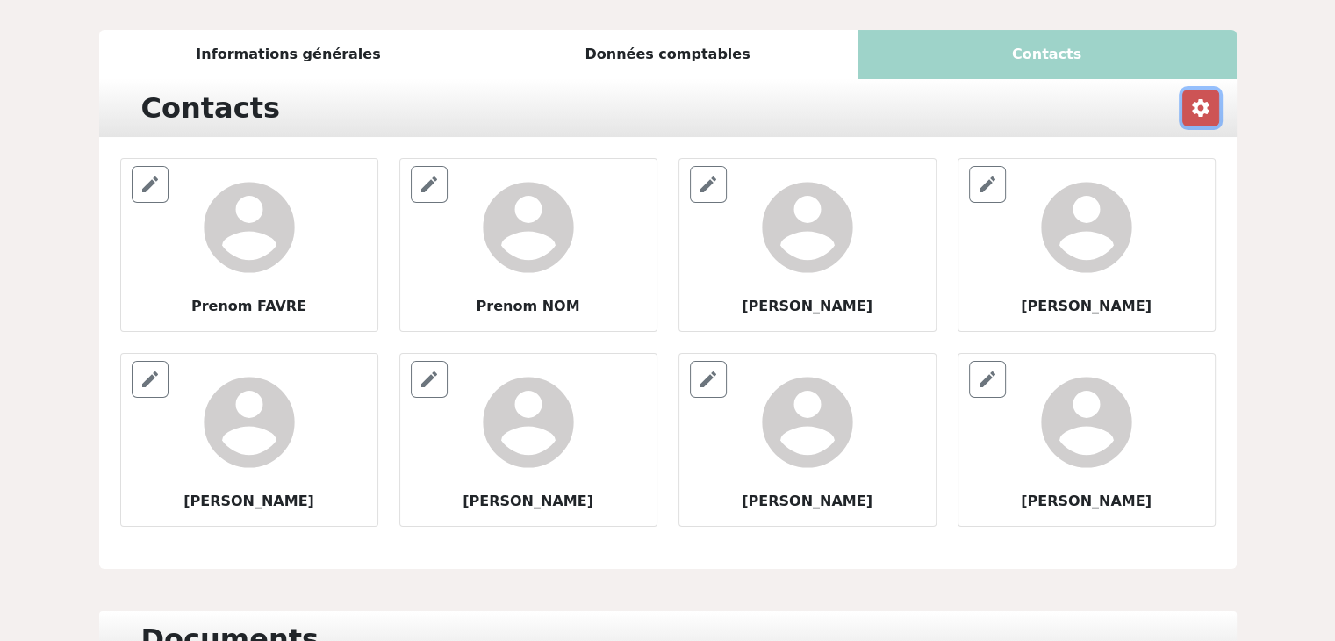
click at [1207, 113] on span "settings" at bounding box center [1200, 107] width 21 height 21
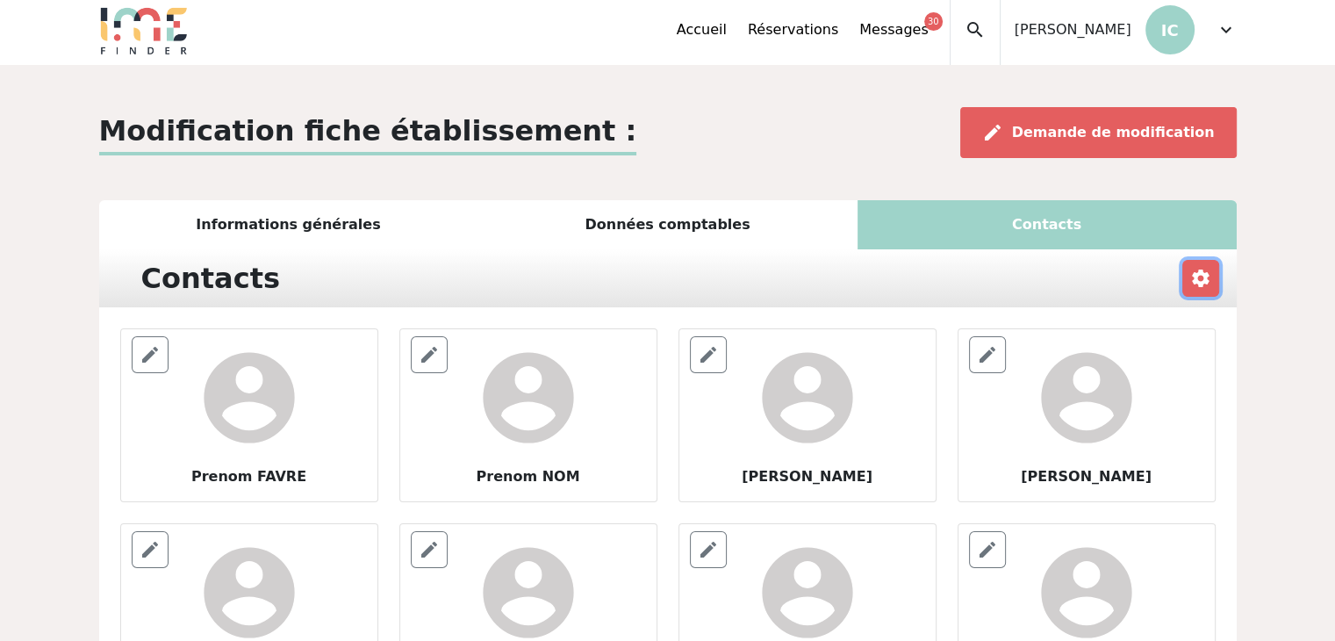
scroll to position [0, 0]
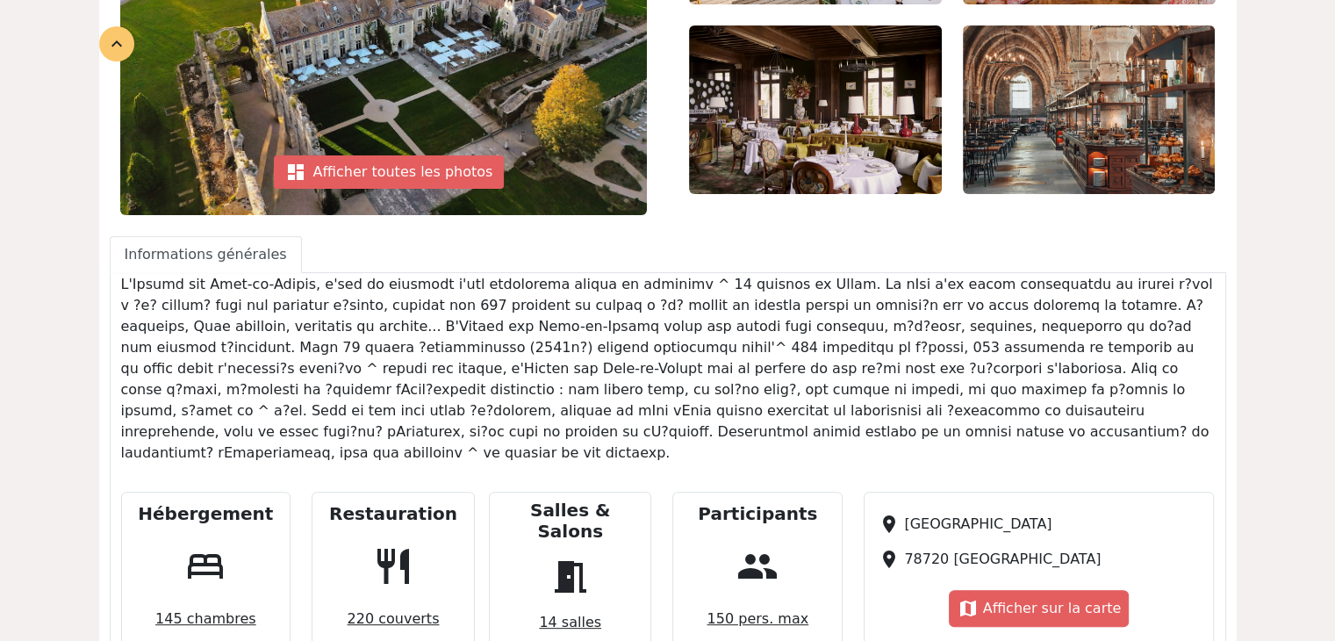
scroll to position [439, 0]
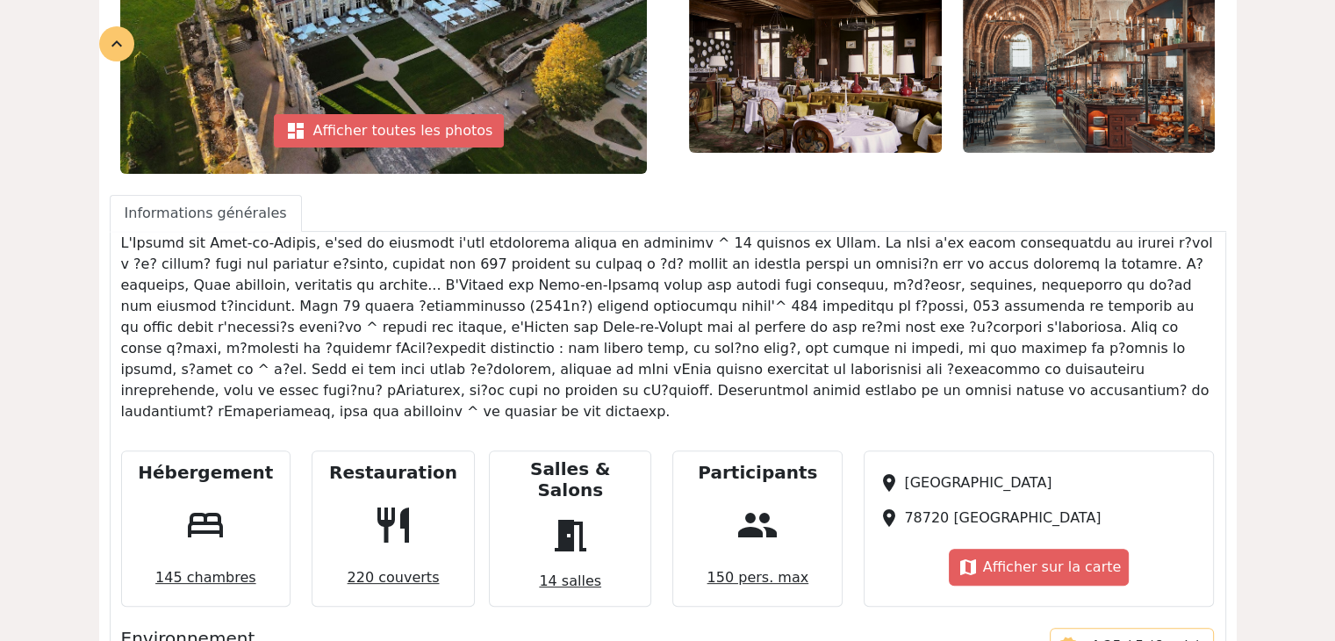
drag, startPoint x: 118, startPoint y: 243, endPoint x: 600, endPoint y: 393, distance: 504.8
click at [600, 393] on div at bounding box center [668, 335] width 1115 height 204
click at [692, 401] on div at bounding box center [668, 335] width 1115 height 204
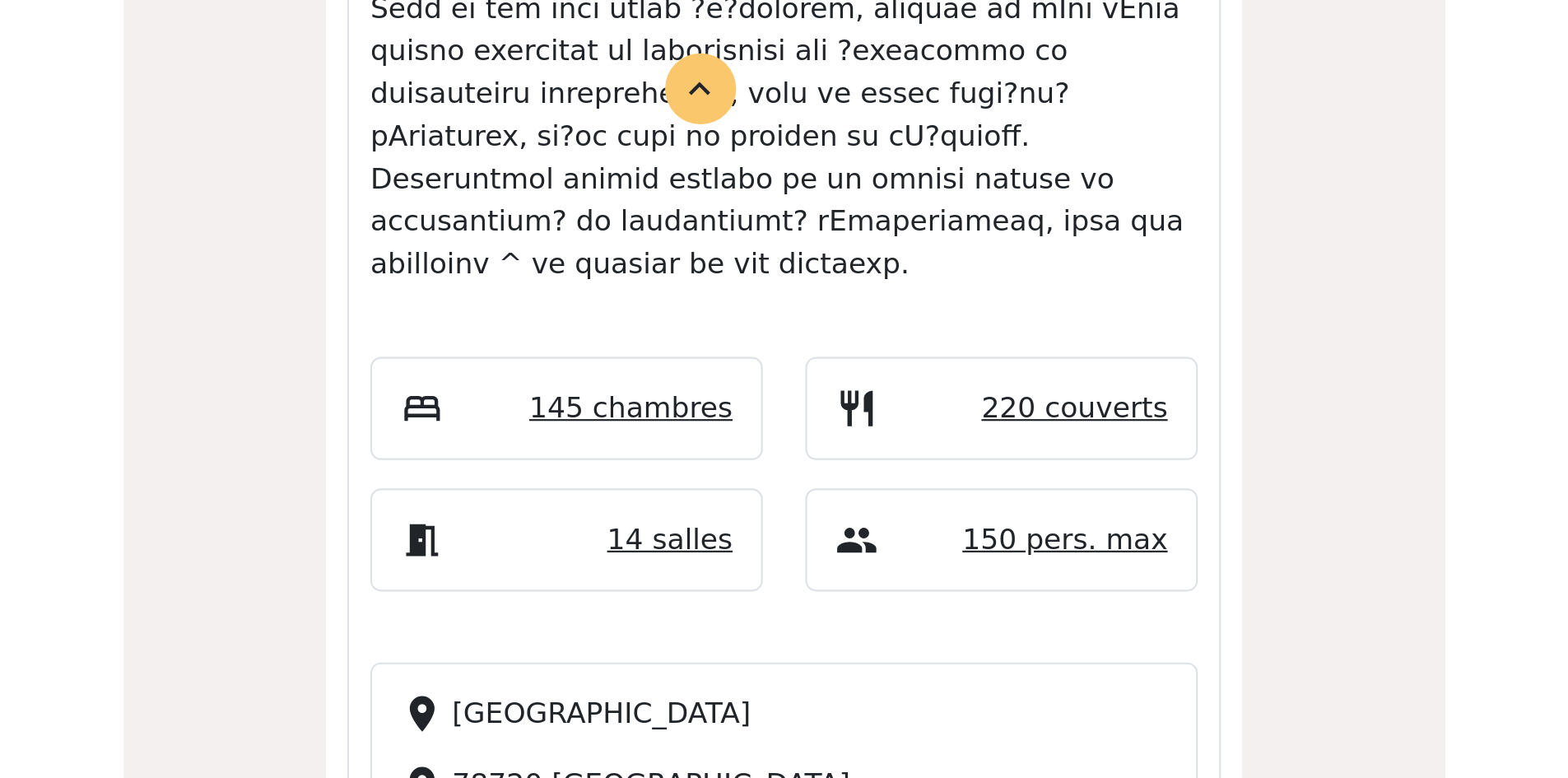
scroll to position [701, 0]
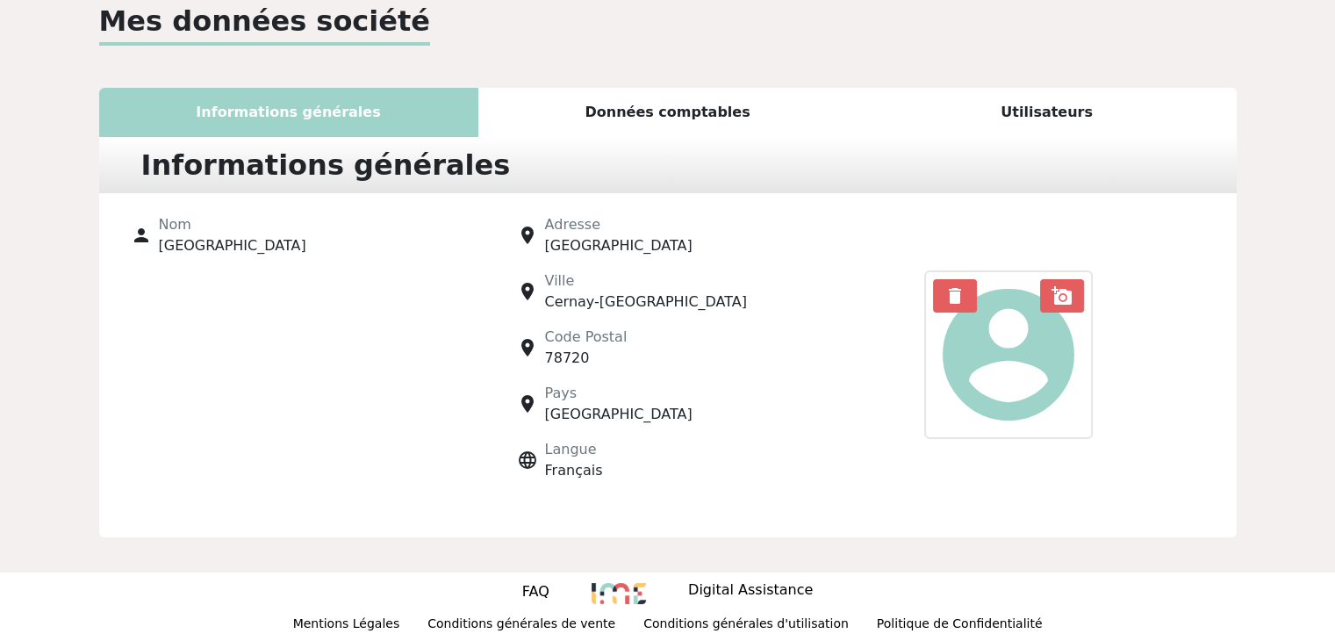
scroll to position [108, 0]
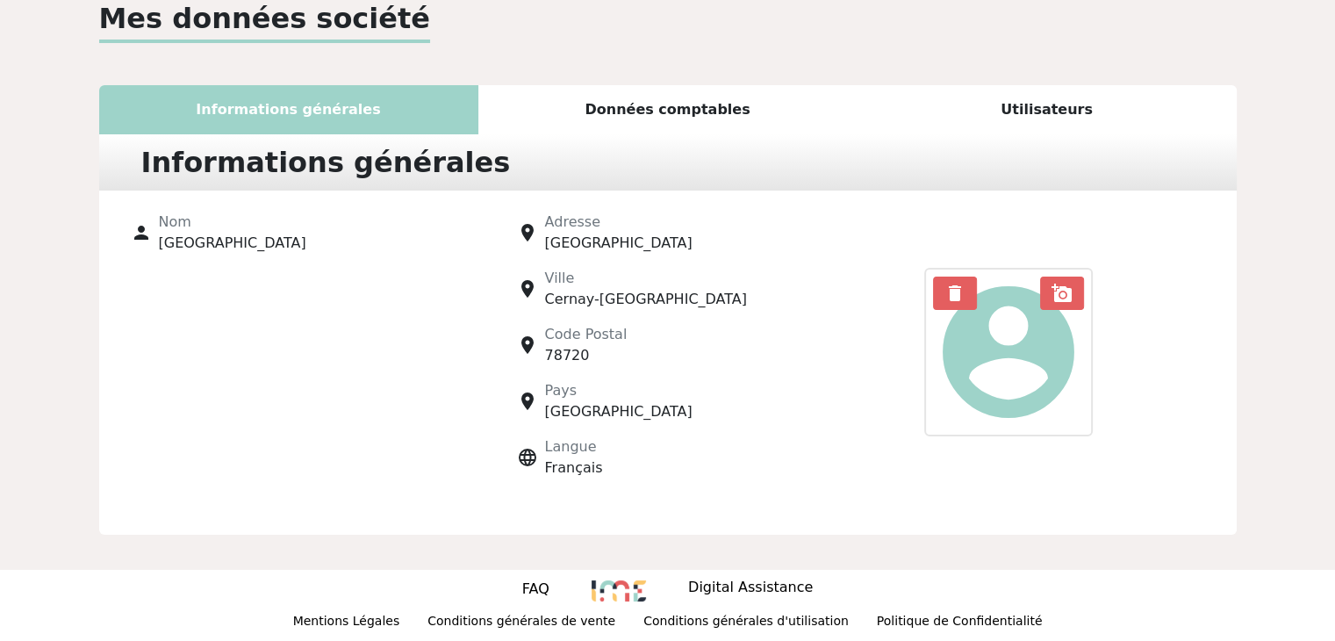
click at [693, 105] on div "Données comptables" at bounding box center [667, 109] width 379 height 49
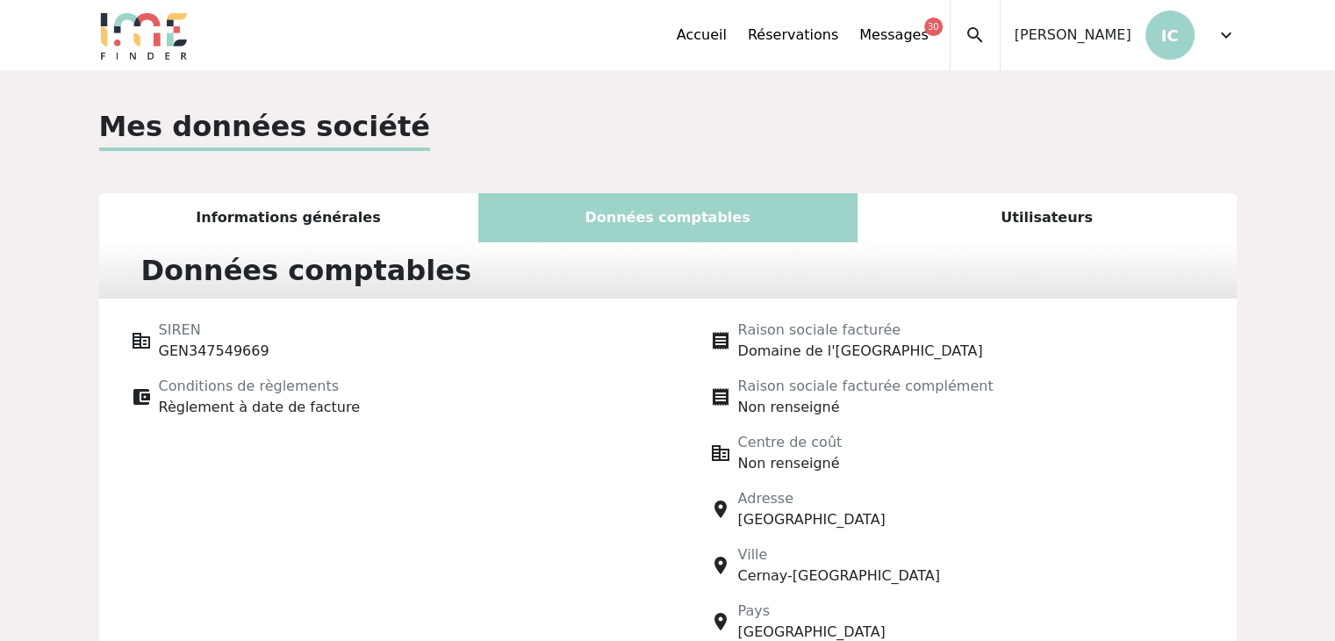
click at [1074, 212] on div "Utilisateurs" at bounding box center [1047, 217] width 379 height 49
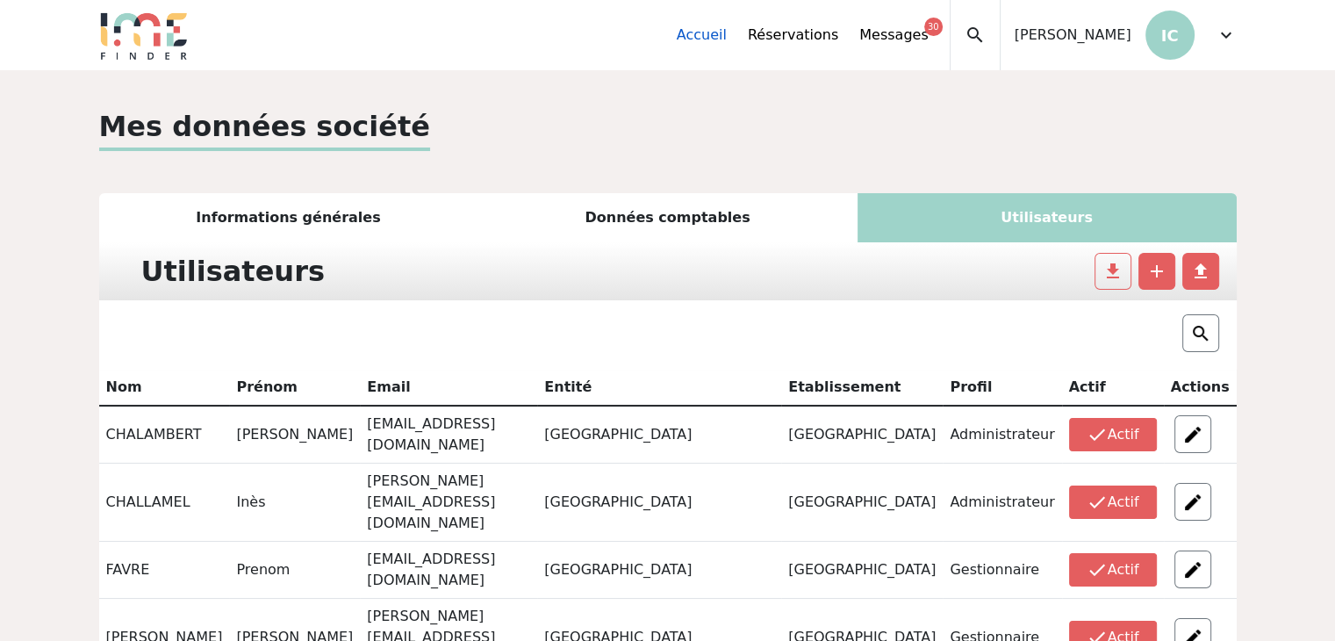
click at [715, 38] on link "Accueil" at bounding box center [702, 35] width 50 height 21
